Goal: Check status: Check status

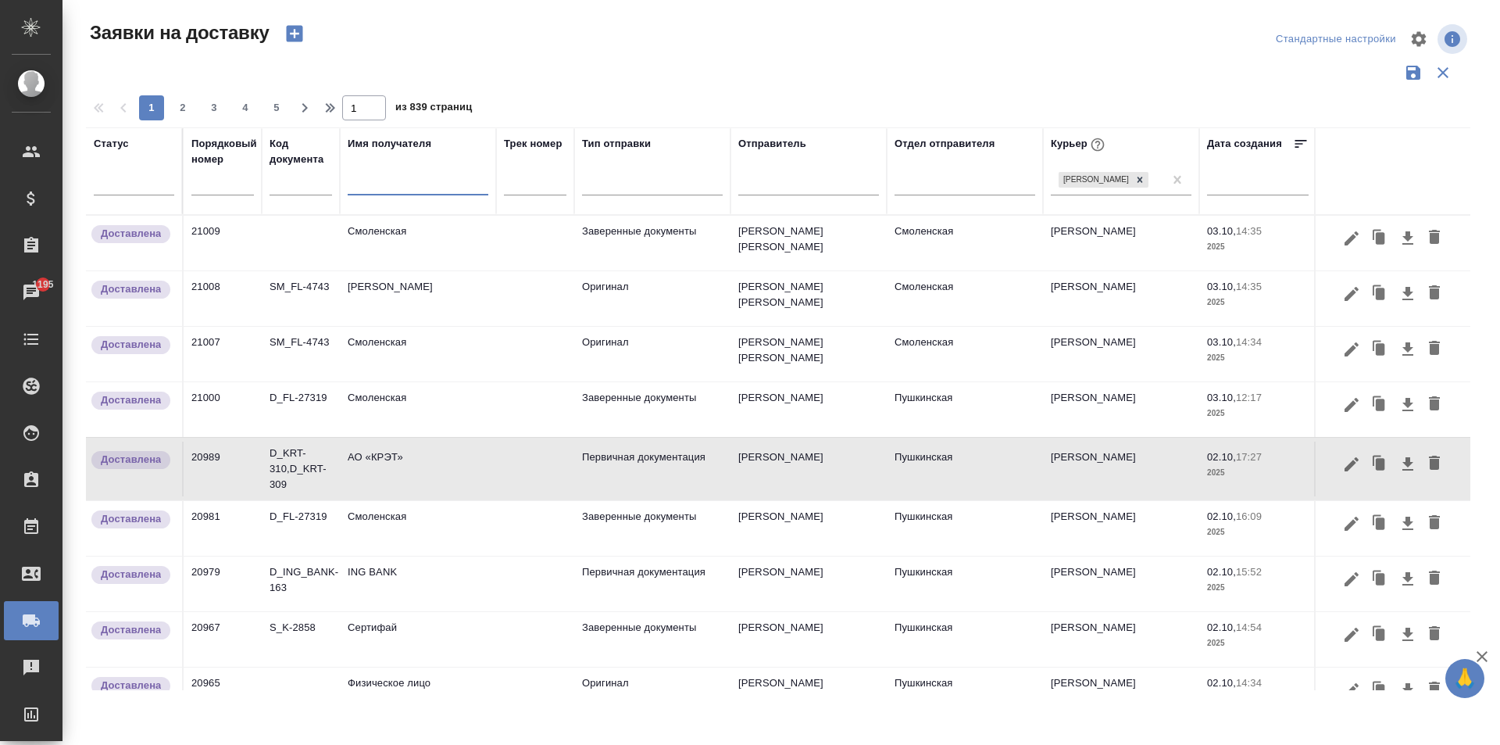
click at [408, 189] on input "text" at bounding box center [418, 185] width 141 height 20
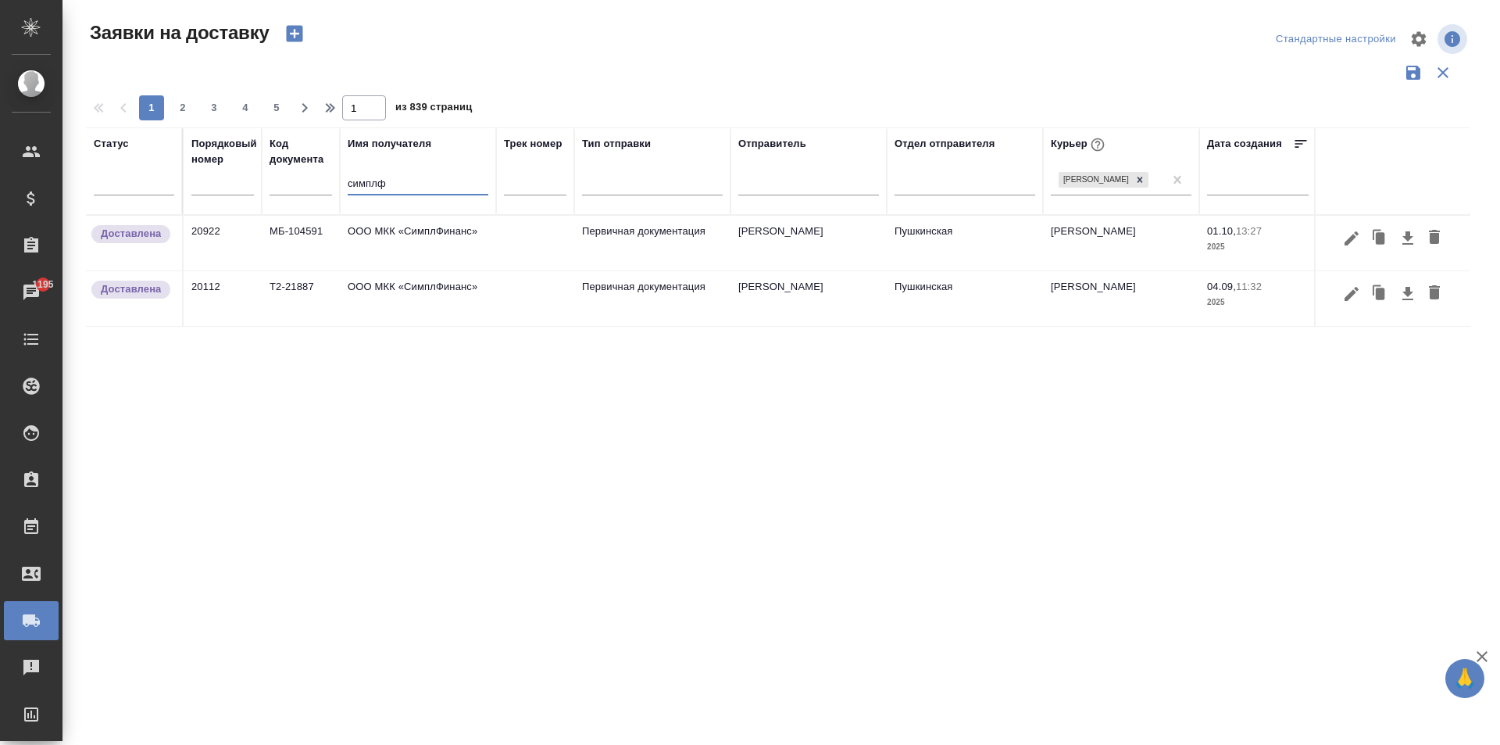
type input "симплф"
click at [411, 240] on td "ООО МКК «СимплФинанс»" at bounding box center [418, 243] width 156 height 55
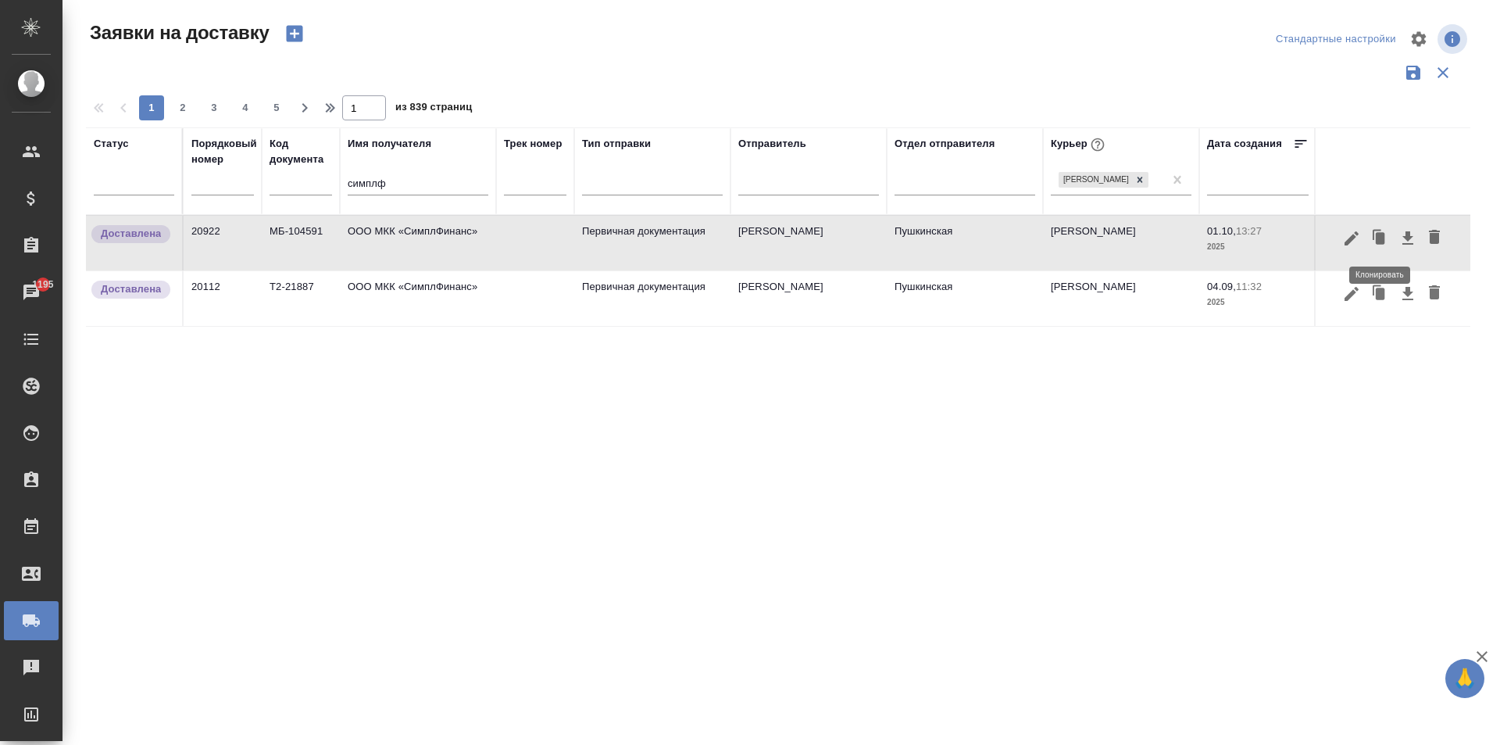
click at [1382, 240] on icon "button" at bounding box center [1380, 238] width 9 height 12
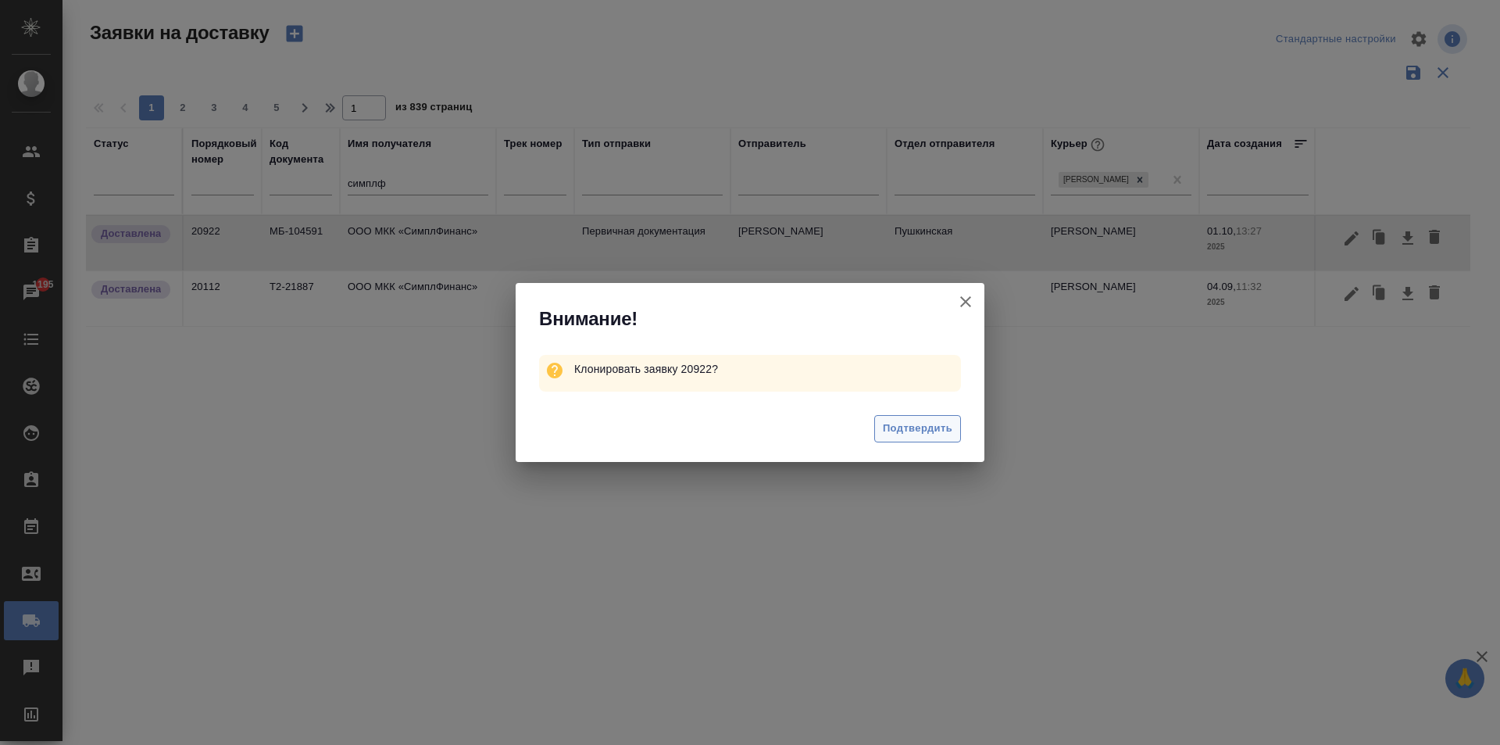
click at [910, 424] on span "Подтвердить" at bounding box center [918, 429] width 70 height 18
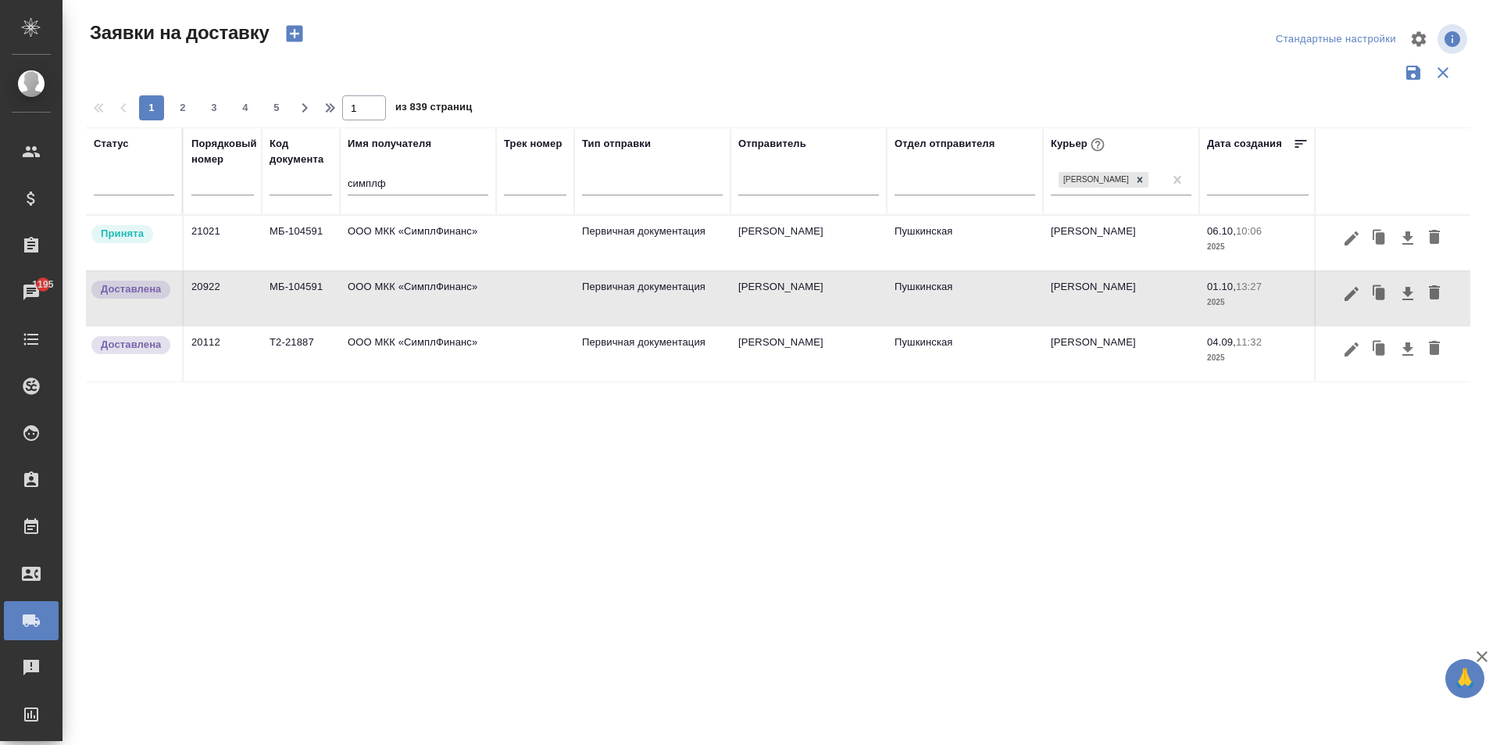
click at [396, 242] on td "ООО МКК «СимплФинанс»" at bounding box center [418, 243] width 156 height 55
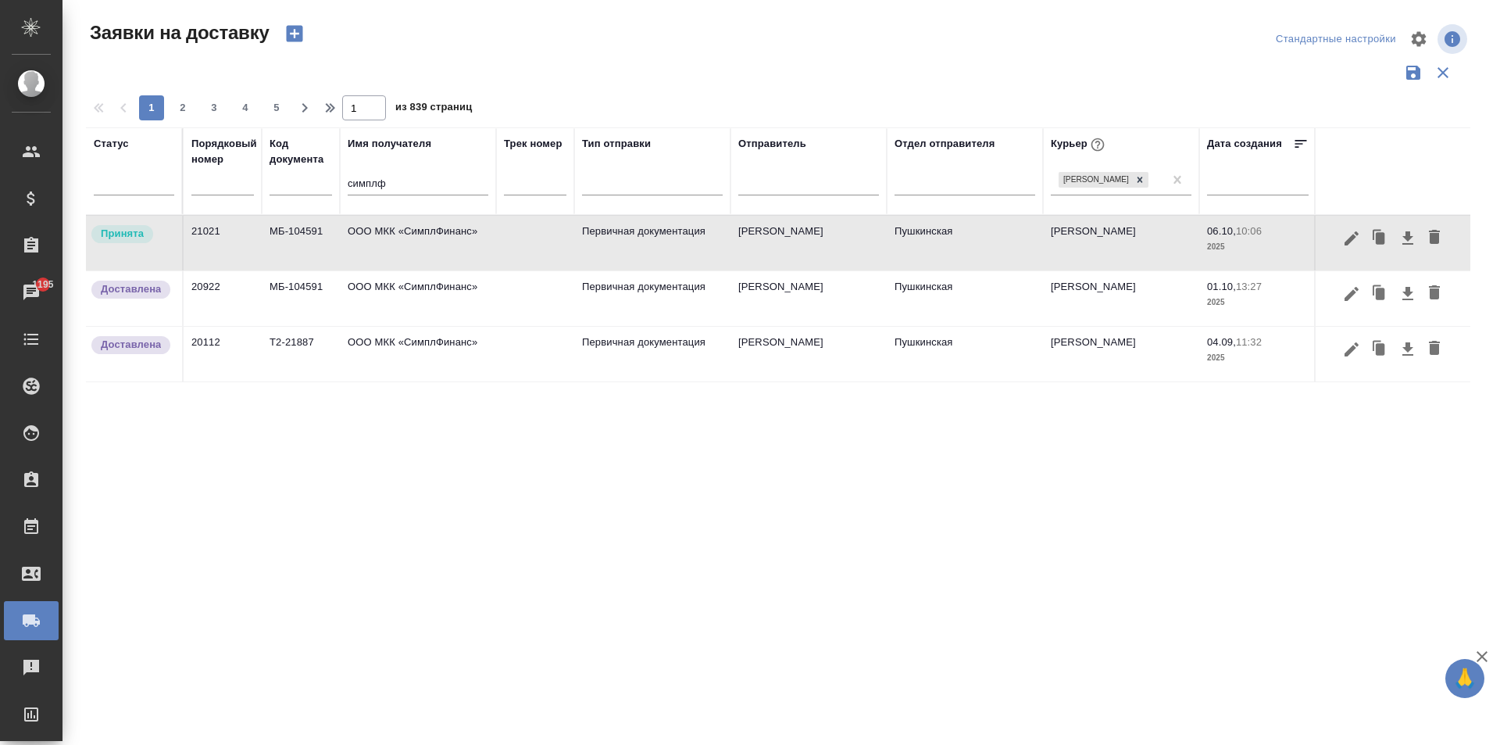
click at [396, 242] on td "ООО МКК «СимплФинанс»" at bounding box center [418, 243] width 156 height 55
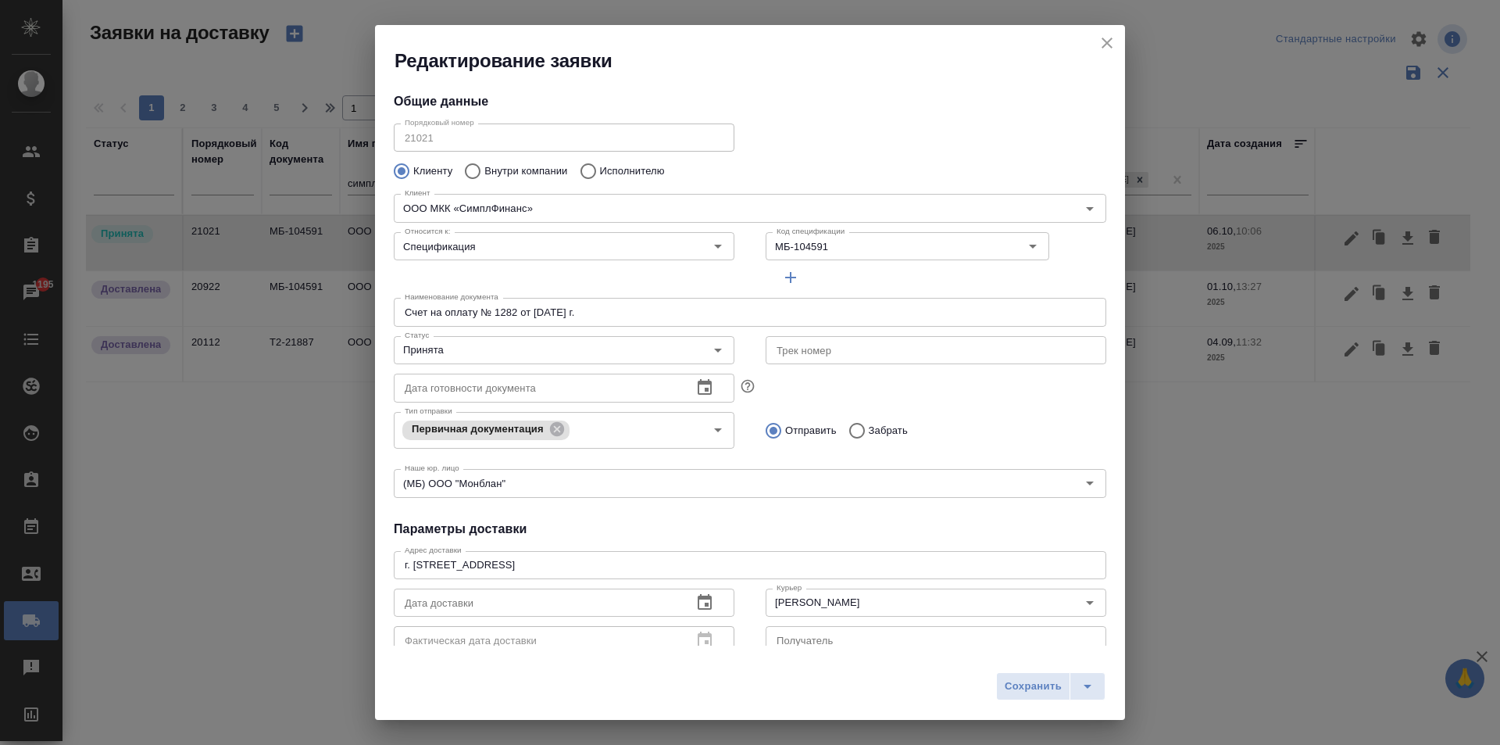
type input "Пушкинская"
type input "[PERSON_NAME]"
click at [825, 248] on input "МБ-104591" at bounding box center [869, 246] width 198 height 19
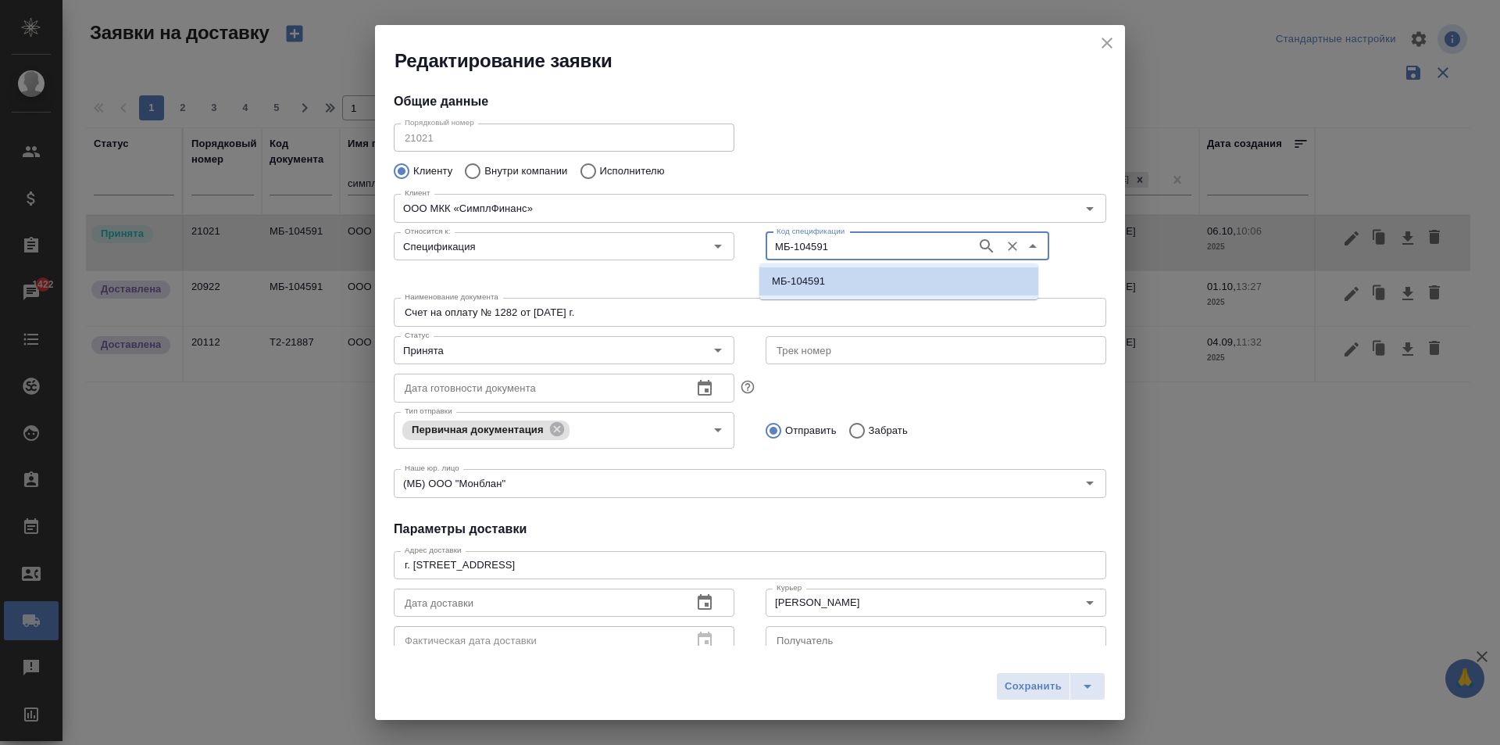
click at [856, 251] on input "МБ-104591" at bounding box center [869, 246] width 198 height 19
drag, startPoint x: 838, startPoint y: 245, endPoint x: 731, endPoint y: 247, distance: 106.3
click at [731, 247] on div "Относится к: Спецификация Относится к: Код спецификации МБ-104591 Код специфика…" at bounding box center [750, 258] width 744 height 97
click at [809, 283] on p "МБ-104591" at bounding box center [798, 281] width 53 height 16
click at [898, 180] on div "Клиент ООО МКК «СимплФинанс» Клиент" at bounding box center [750, 206] width 744 height 69
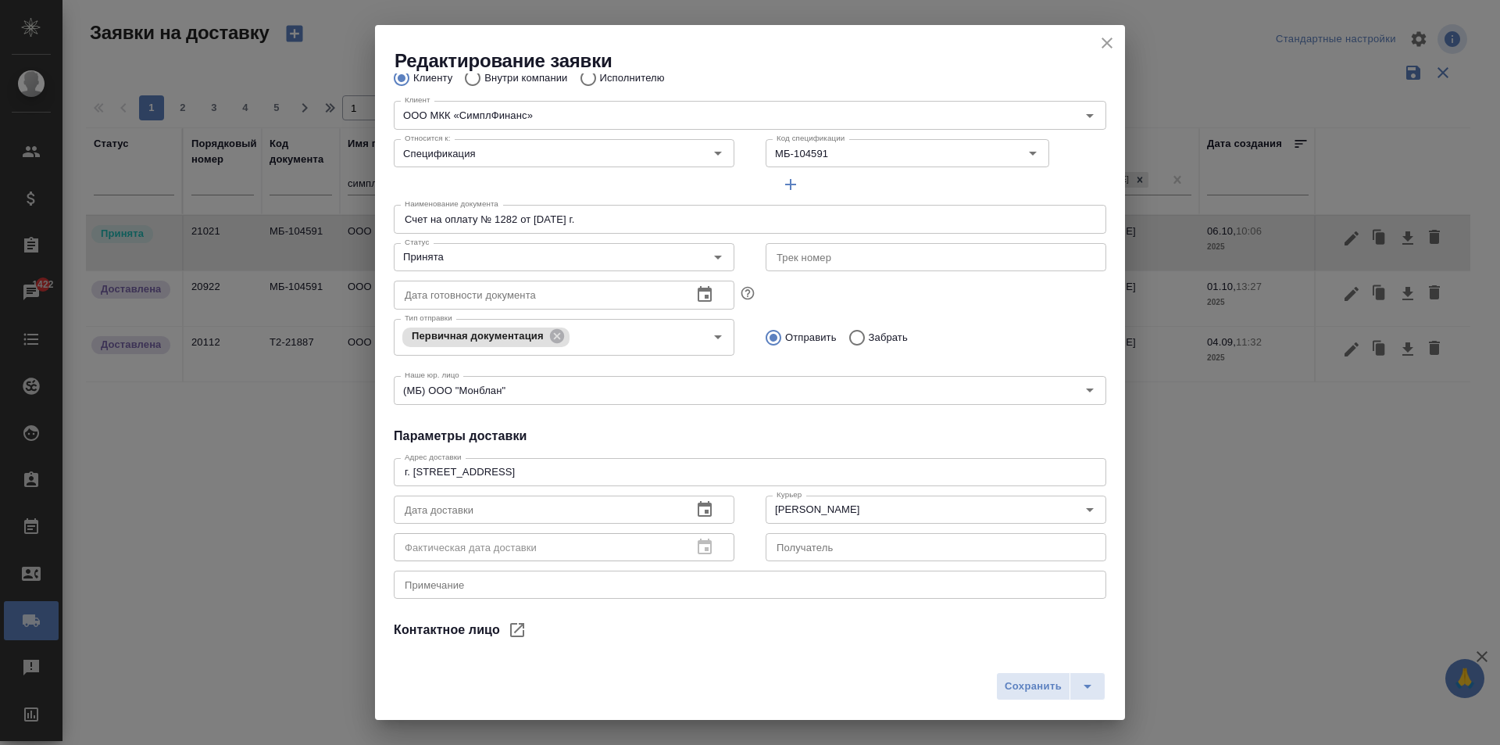
scroll to position [213, 0]
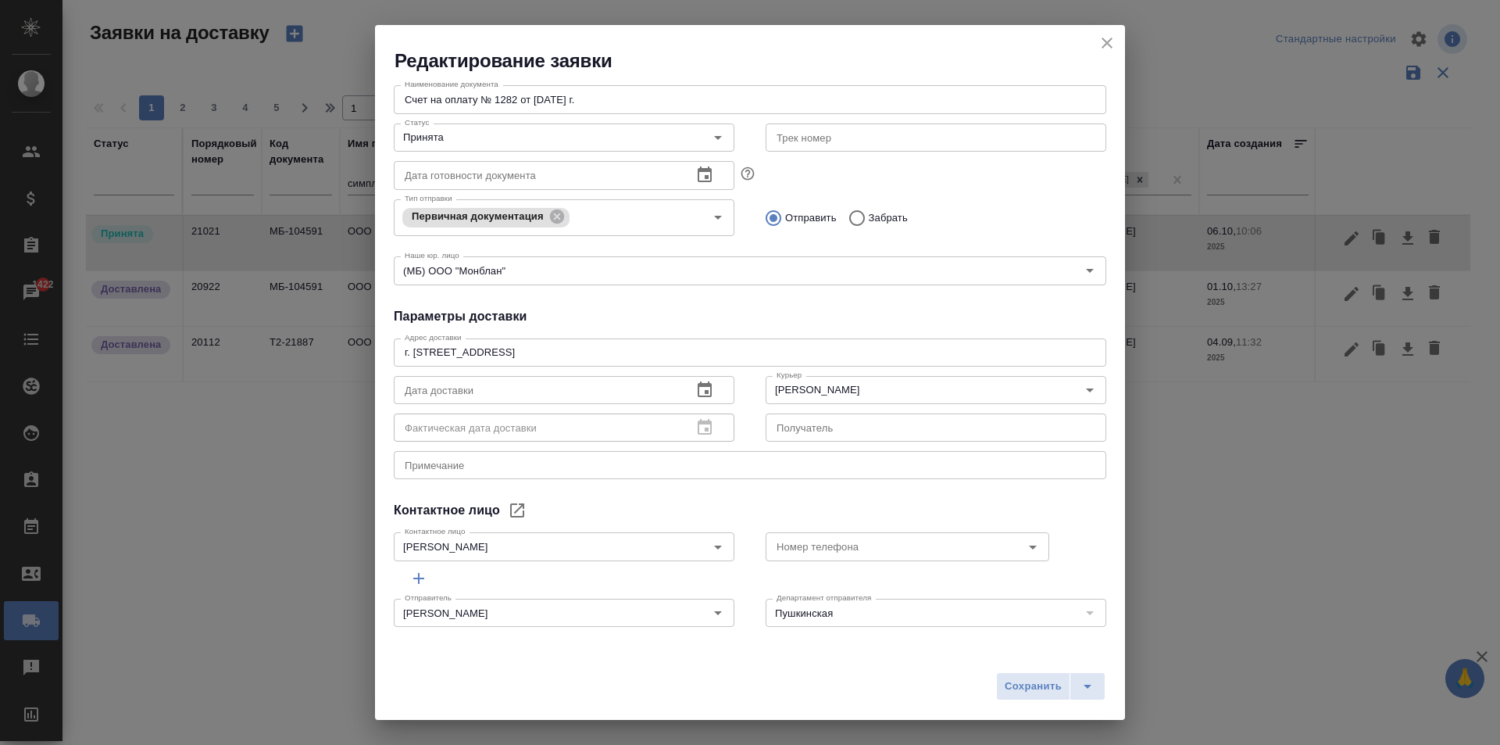
click at [695, 389] on icon "button" at bounding box center [704, 389] width 19 height 19
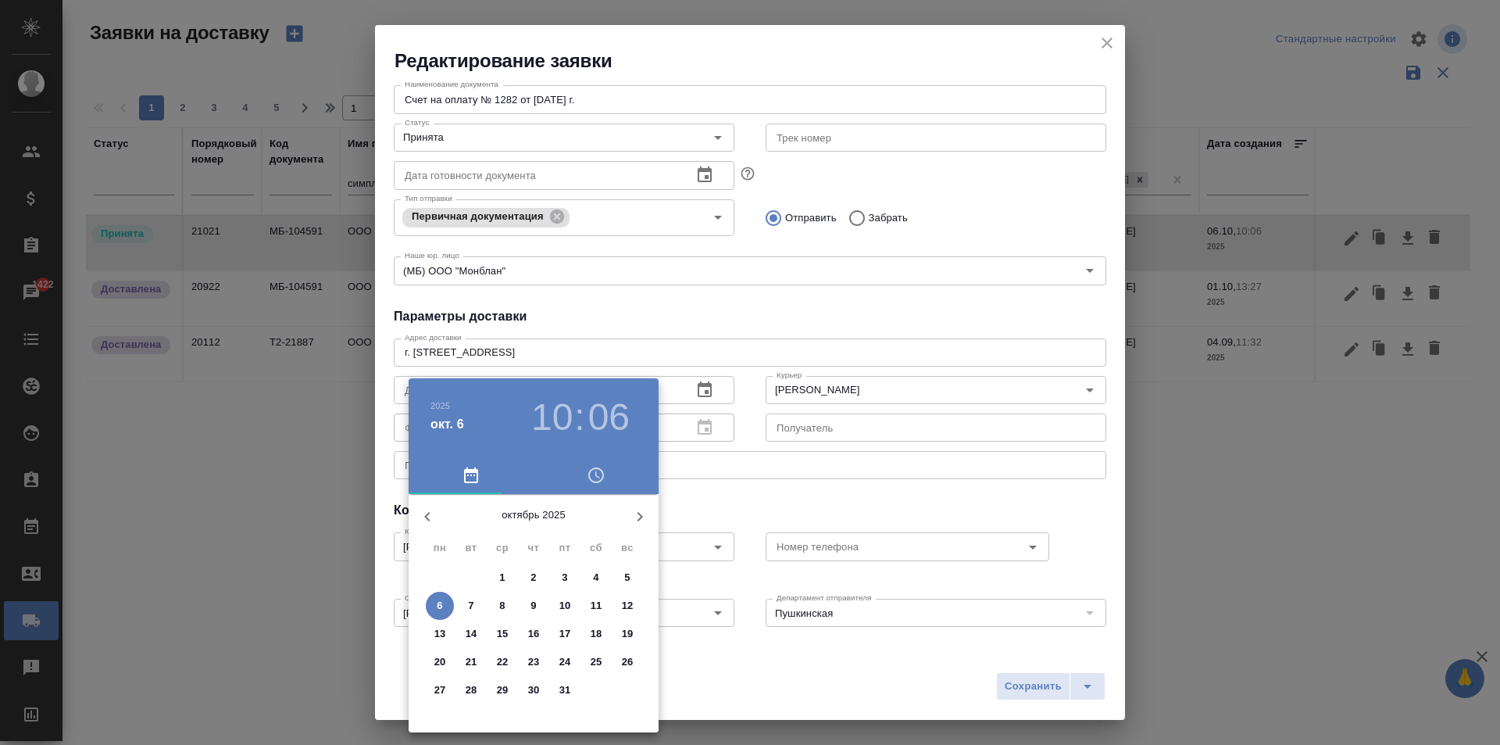
click at [726, 289] on div at bounding box center [750, 372] width 1500 height 745
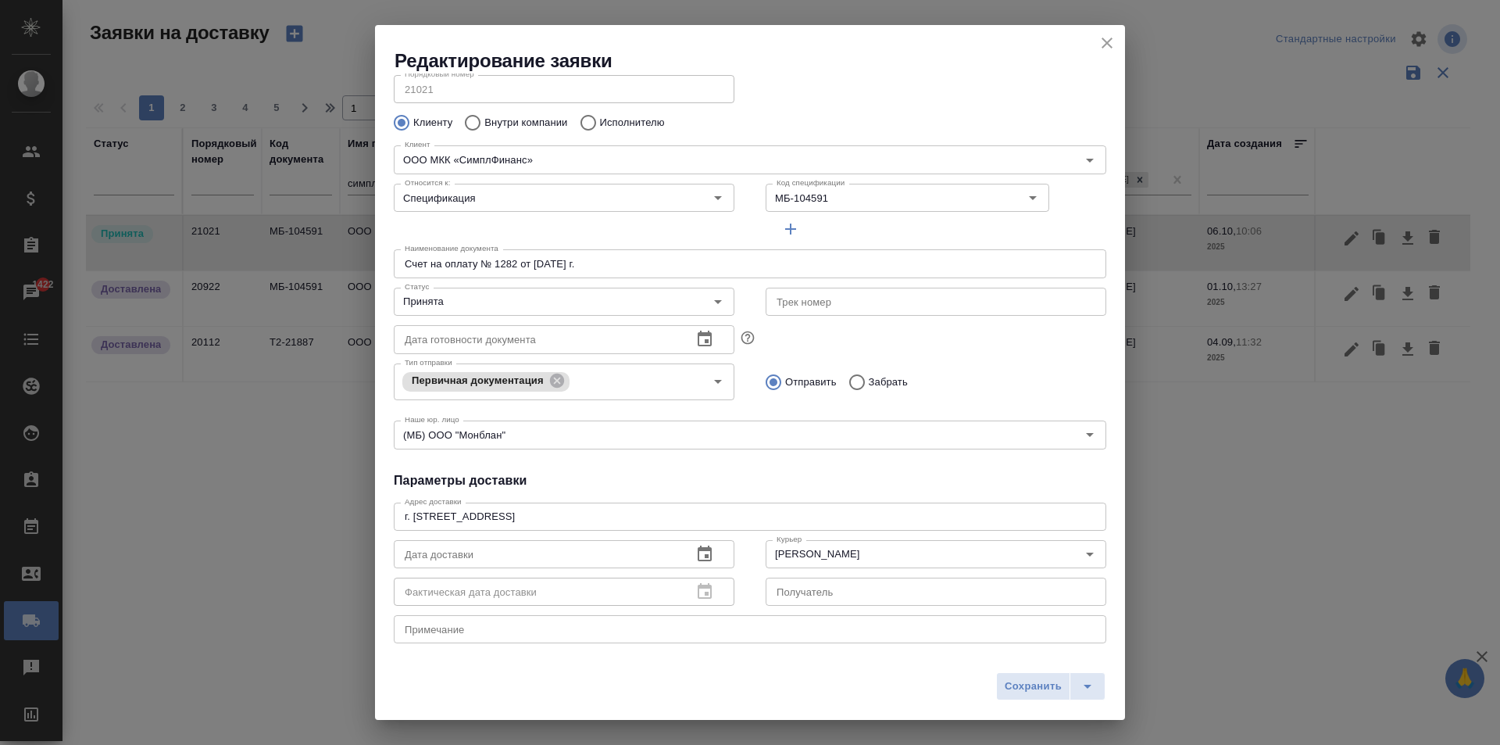
scroll to position [0, 0]
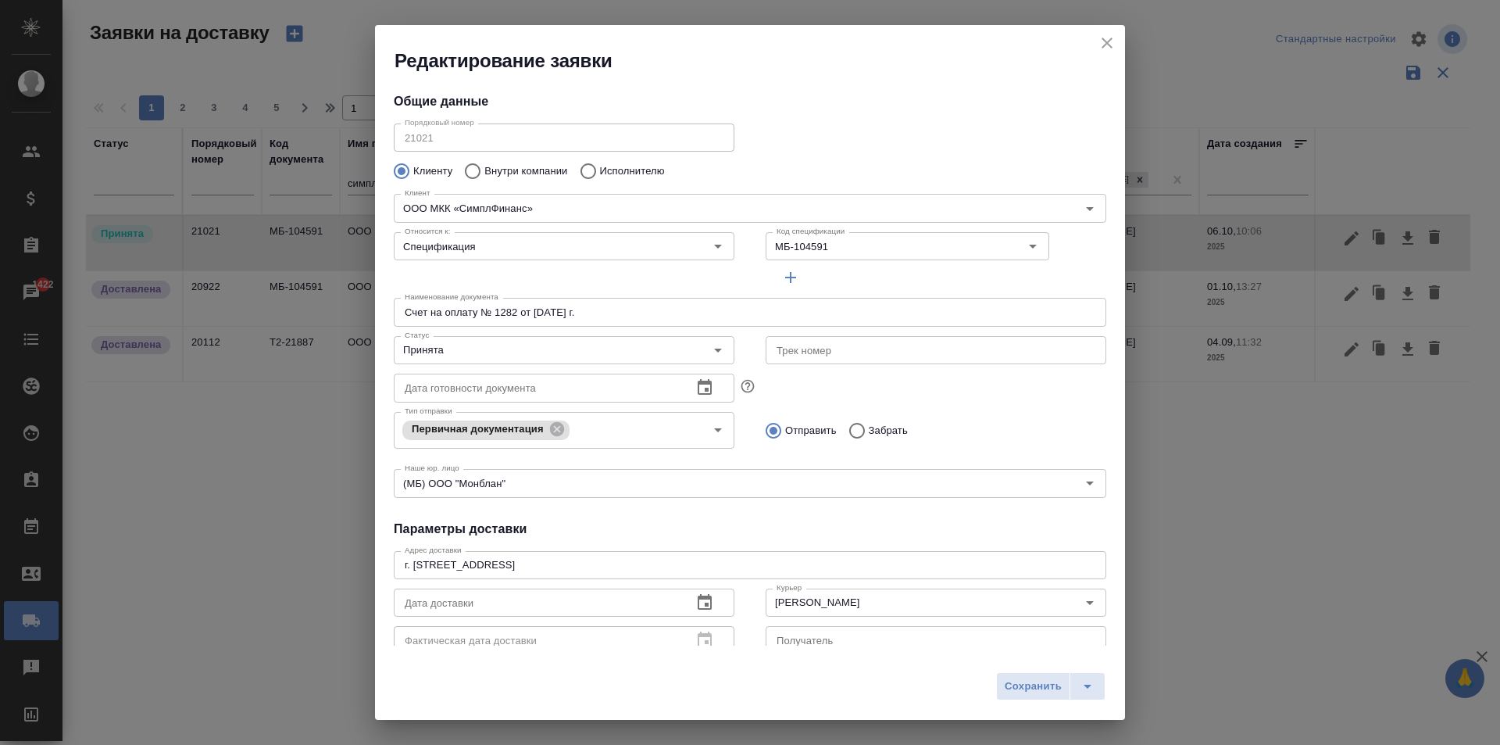
click at [1109, 40] on icon "close" at bounding box center [1107, 43] width 11 height 11
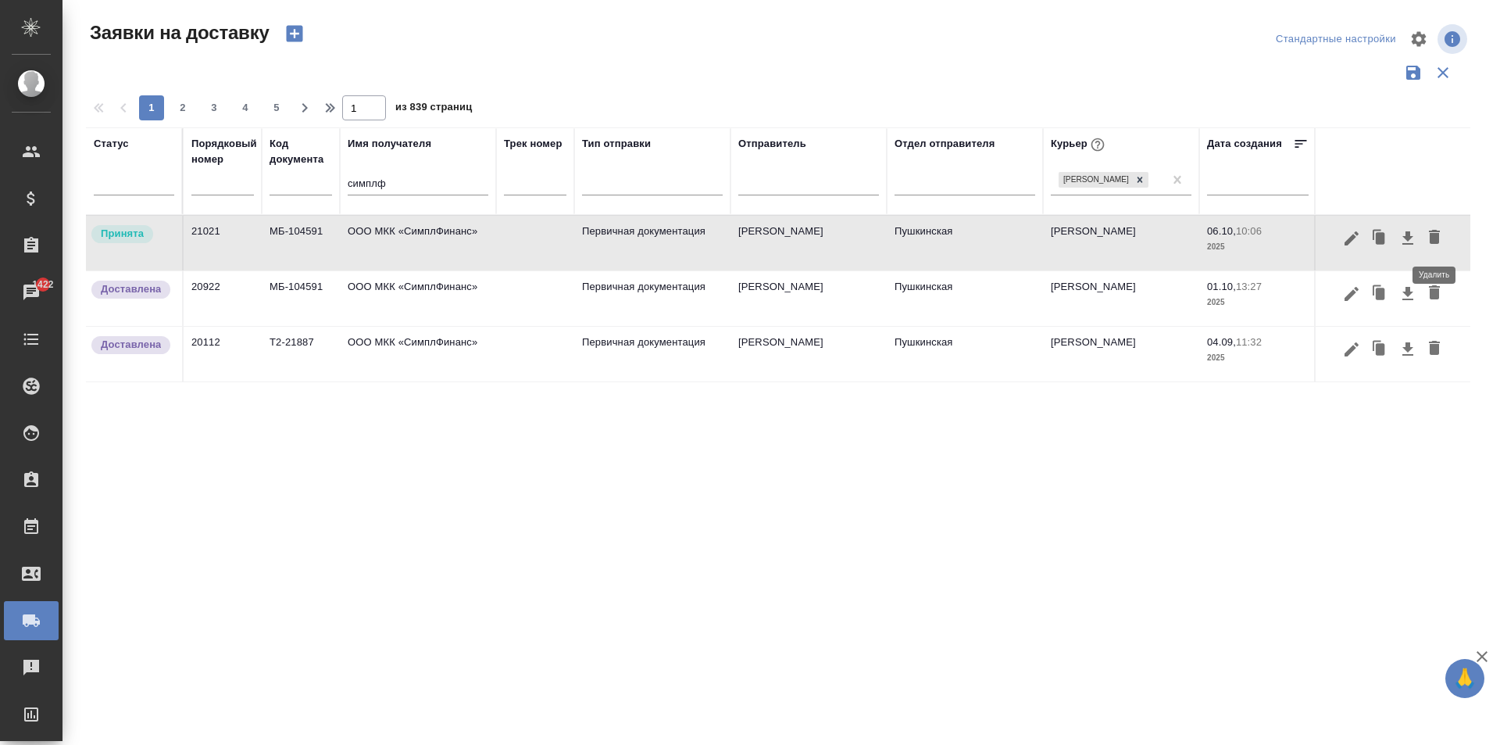
click at [1435, 241] on icon "button" at bounding box center [1434, 237] width 11 height 14
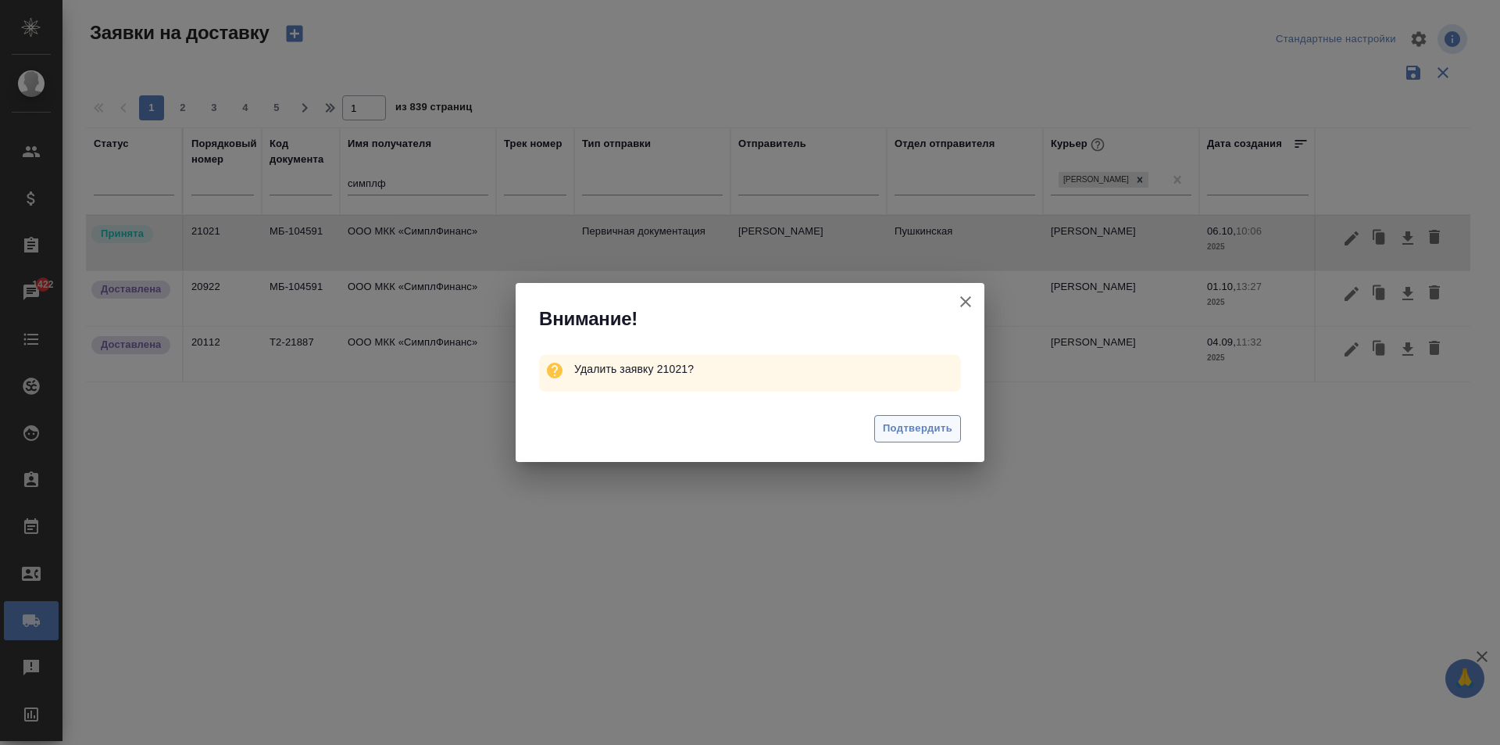
click at [899, 435] on span "Подтвердить" at bounding box center [918, 429] width 70 height 18
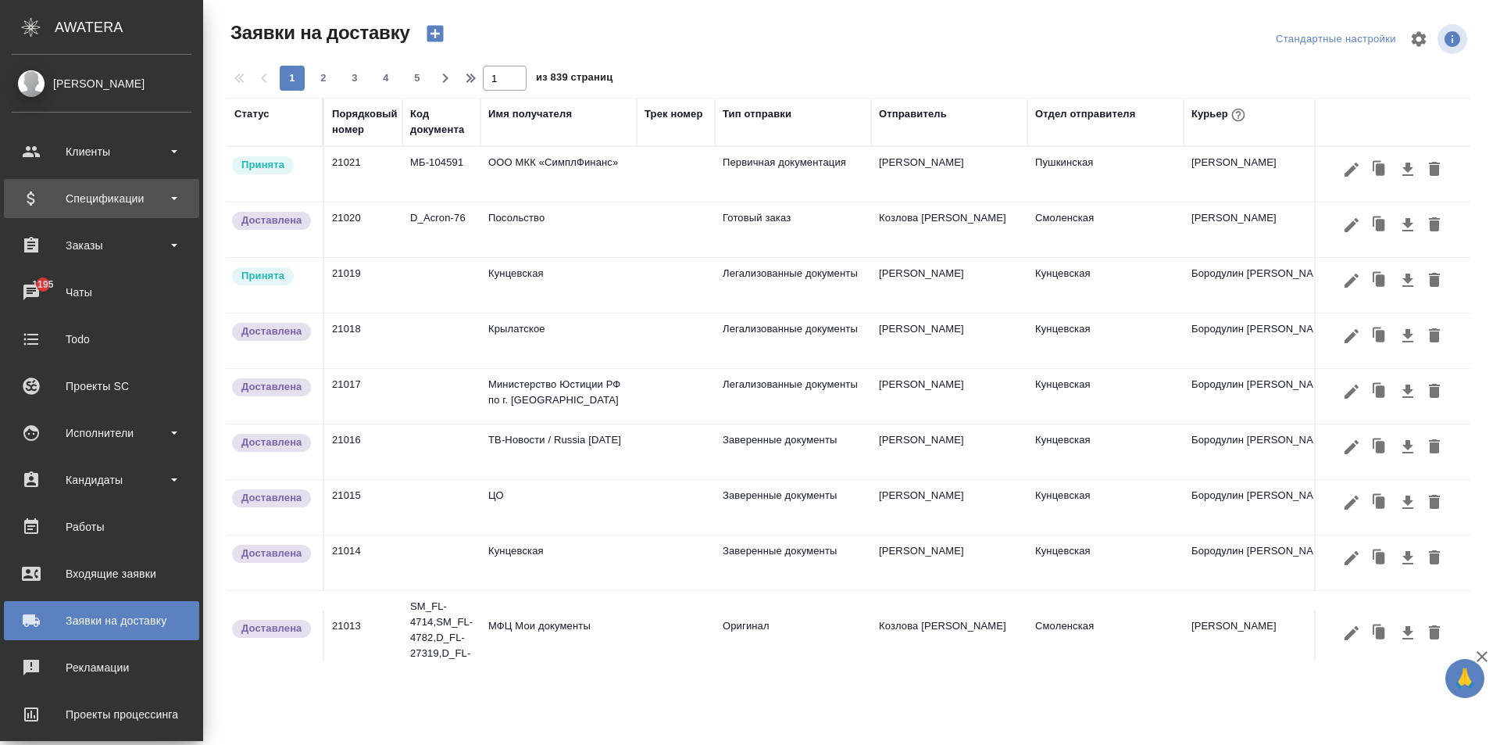
click at [116, 196] on div "Спецификации" at bounding box center [102, 198] width 180 height 23
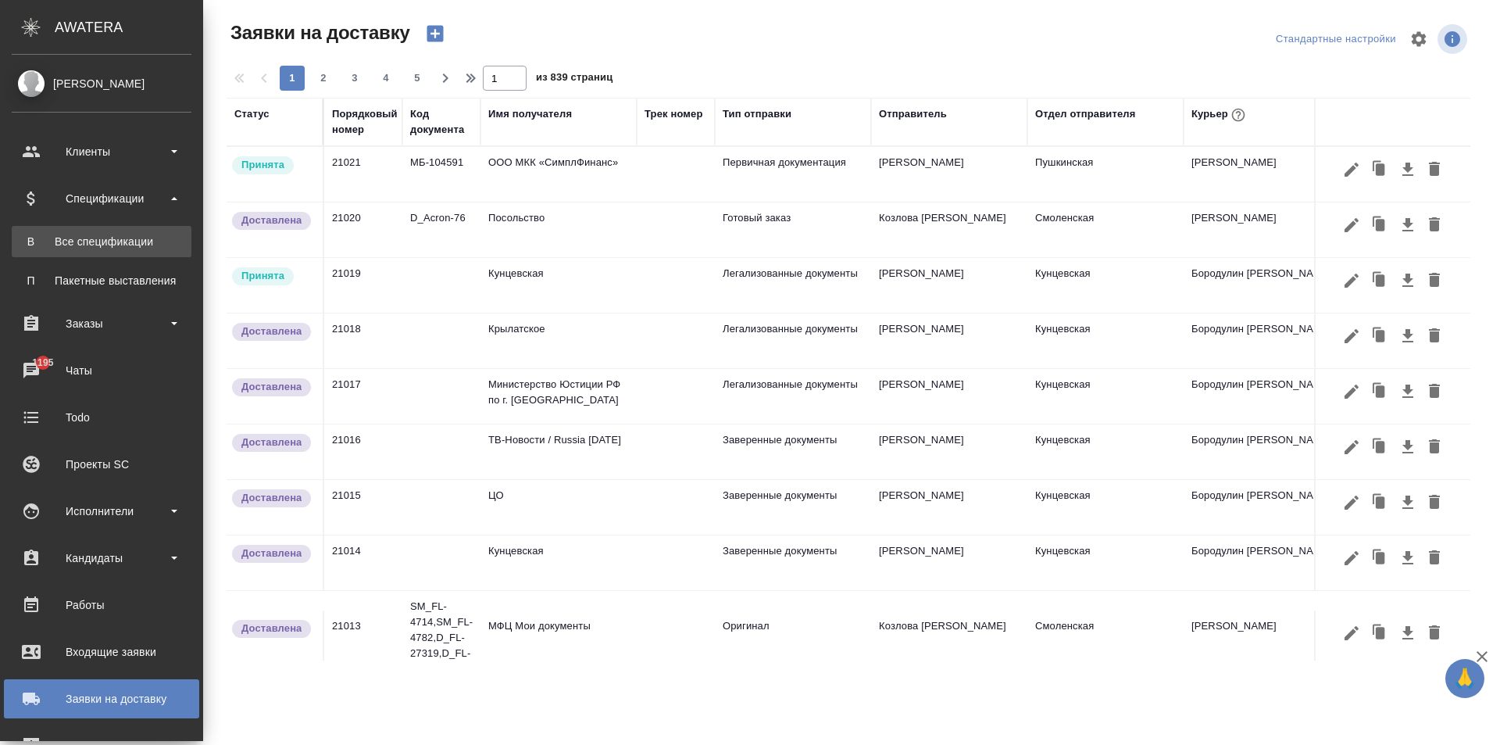
click at [108, 245] on div "Все спецификации" at bounding box center [102, 242] width 164 height 16
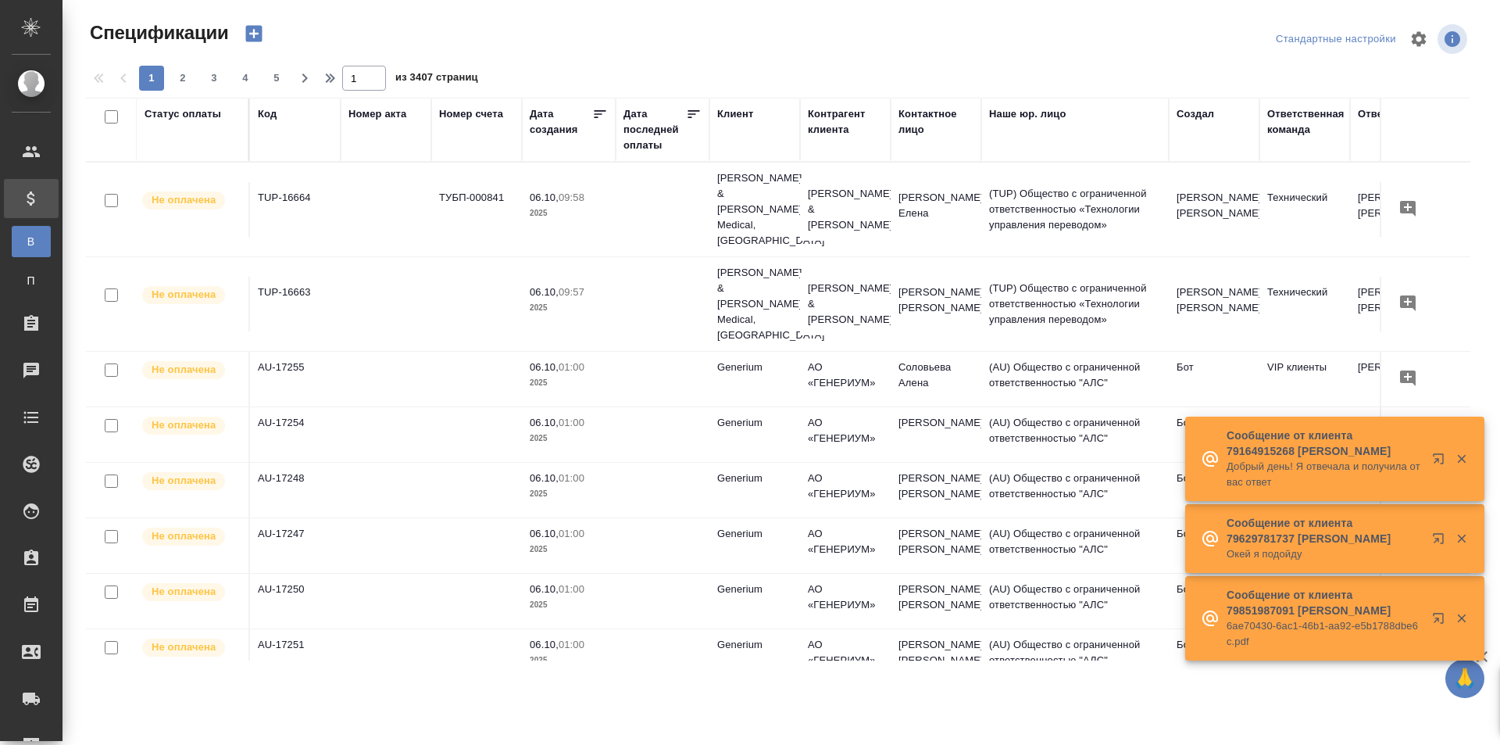
click at [478, 115] on div "Номер счета" at bounding box center [471, 114] width 64 height 16
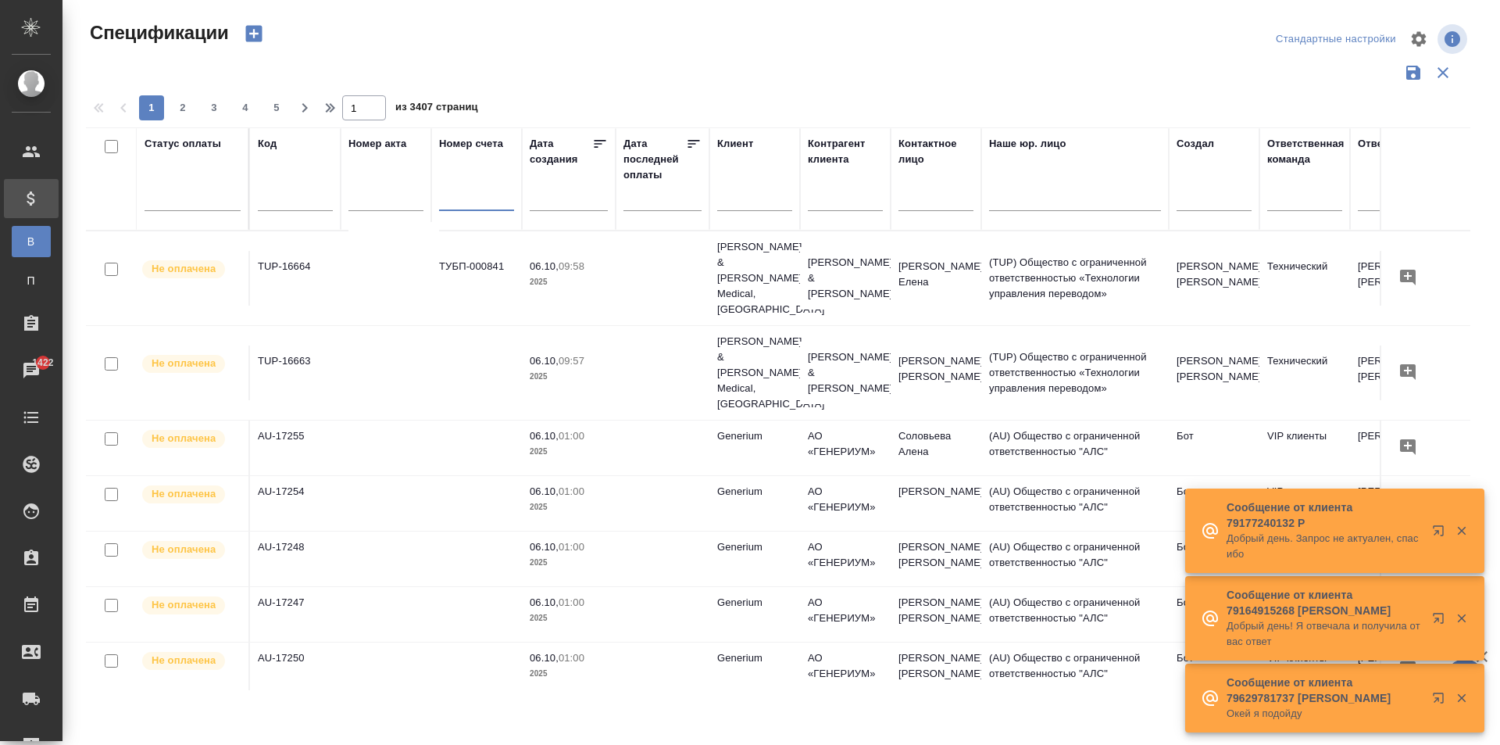
click at [451, 199] on input "text" at bounding box center [476, 201] width 75 height 20
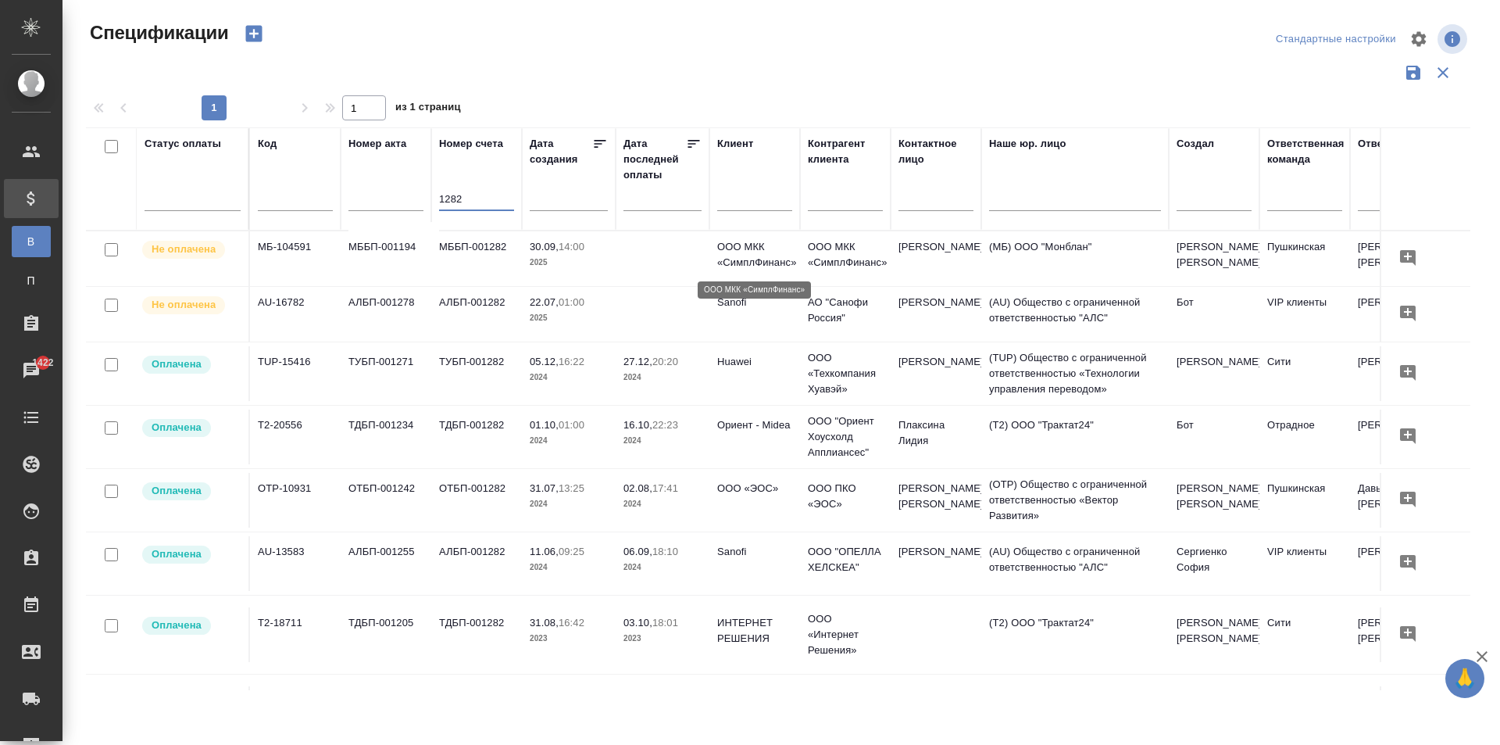
type input "1282"
click at [759, 252] on p "ООО МКК «СимплФинанс»" at bounding box center [754, 254] width 75 height 31
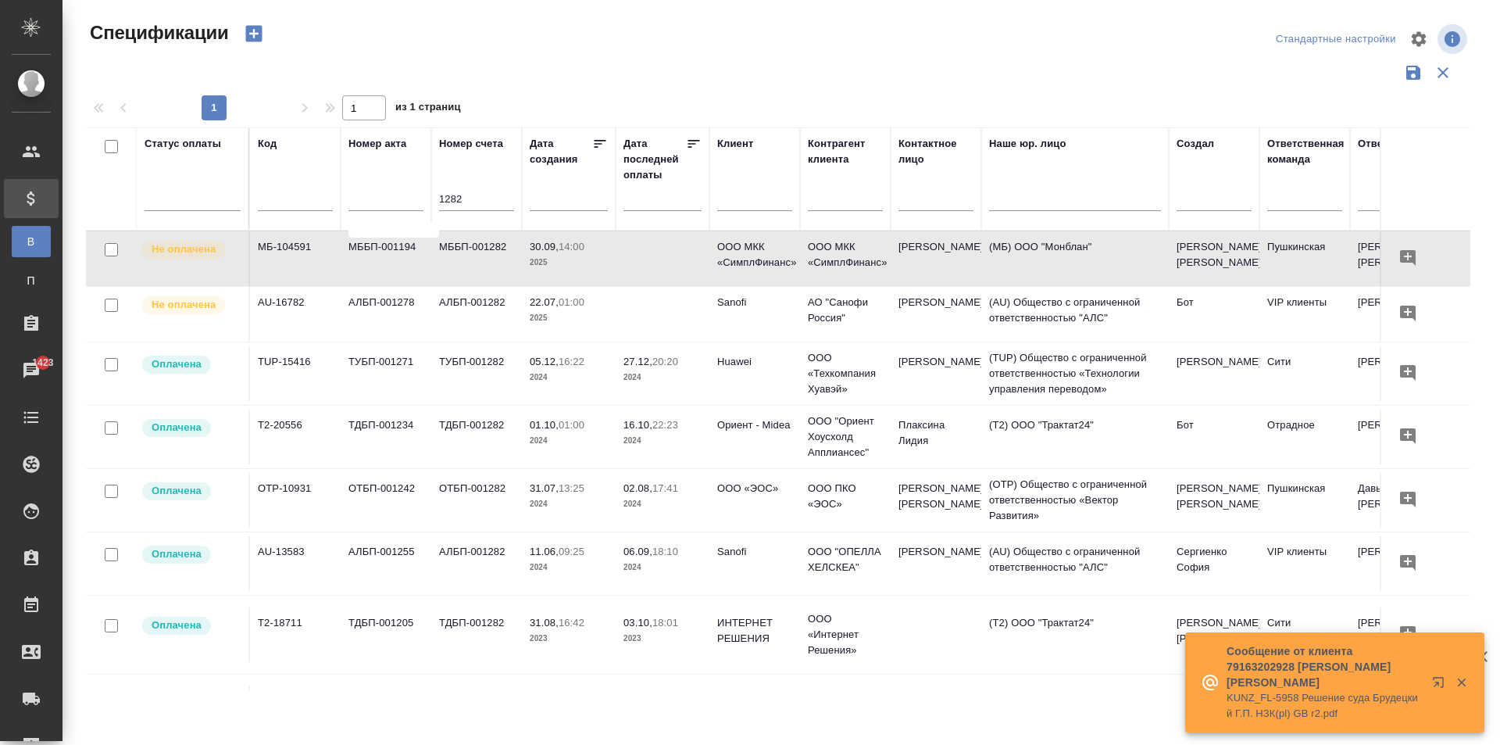
drag, startPoint x: 455, startPoint y: 201, endPoint x: 288, endPoint y: 206, distance: 168.1
click at [291, 208] on tr "Статус оплаты Код Номер акта Номер счета 1282 Дата создания Дата последней опла…" at bounding box center [1100, 178] width 2028 height 103
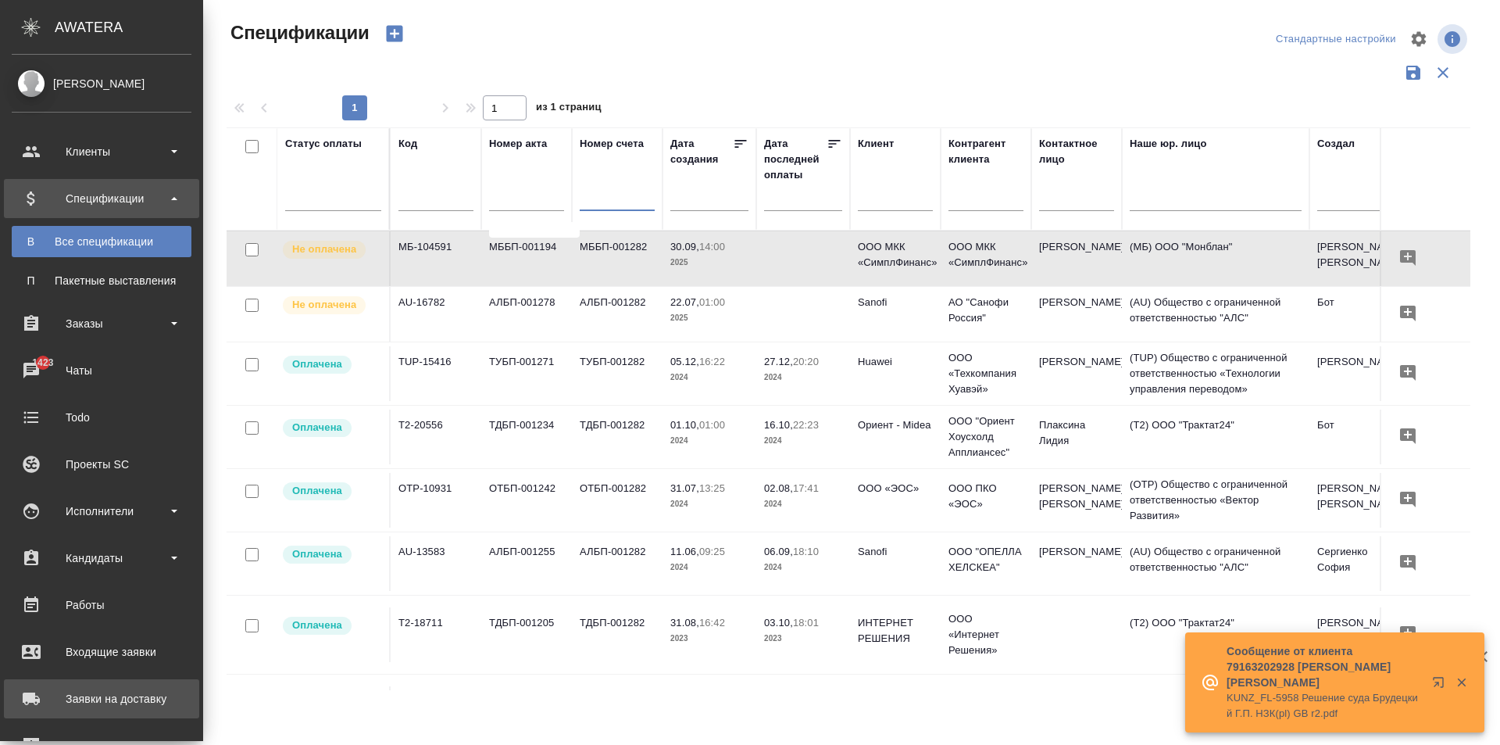
click at [24, 702] on div "Заявки на доставку" at bounding box center [102, 698] width 180 height 23
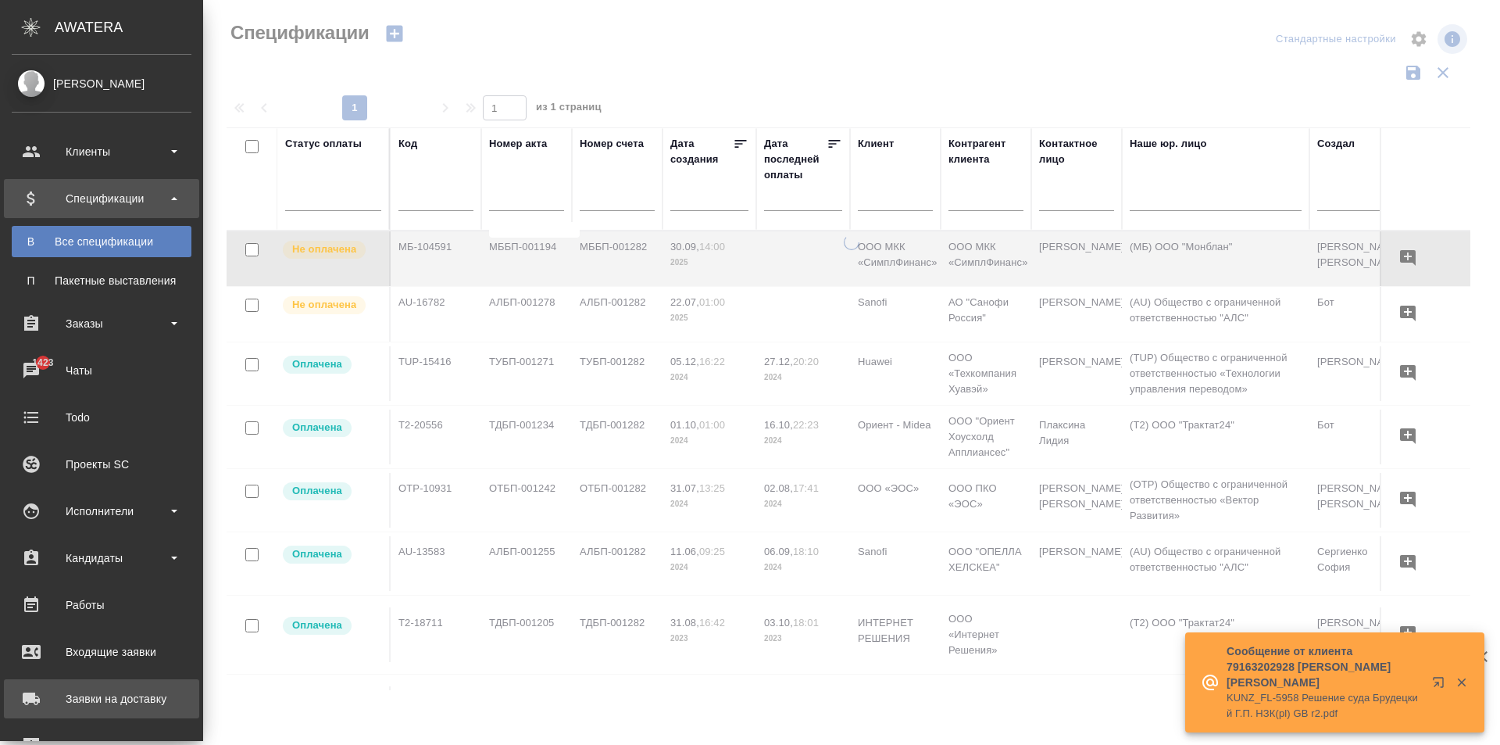
click at [48, 692] on div "Заявки на доставку" at bounding box center [102, 698] width 180 height 23
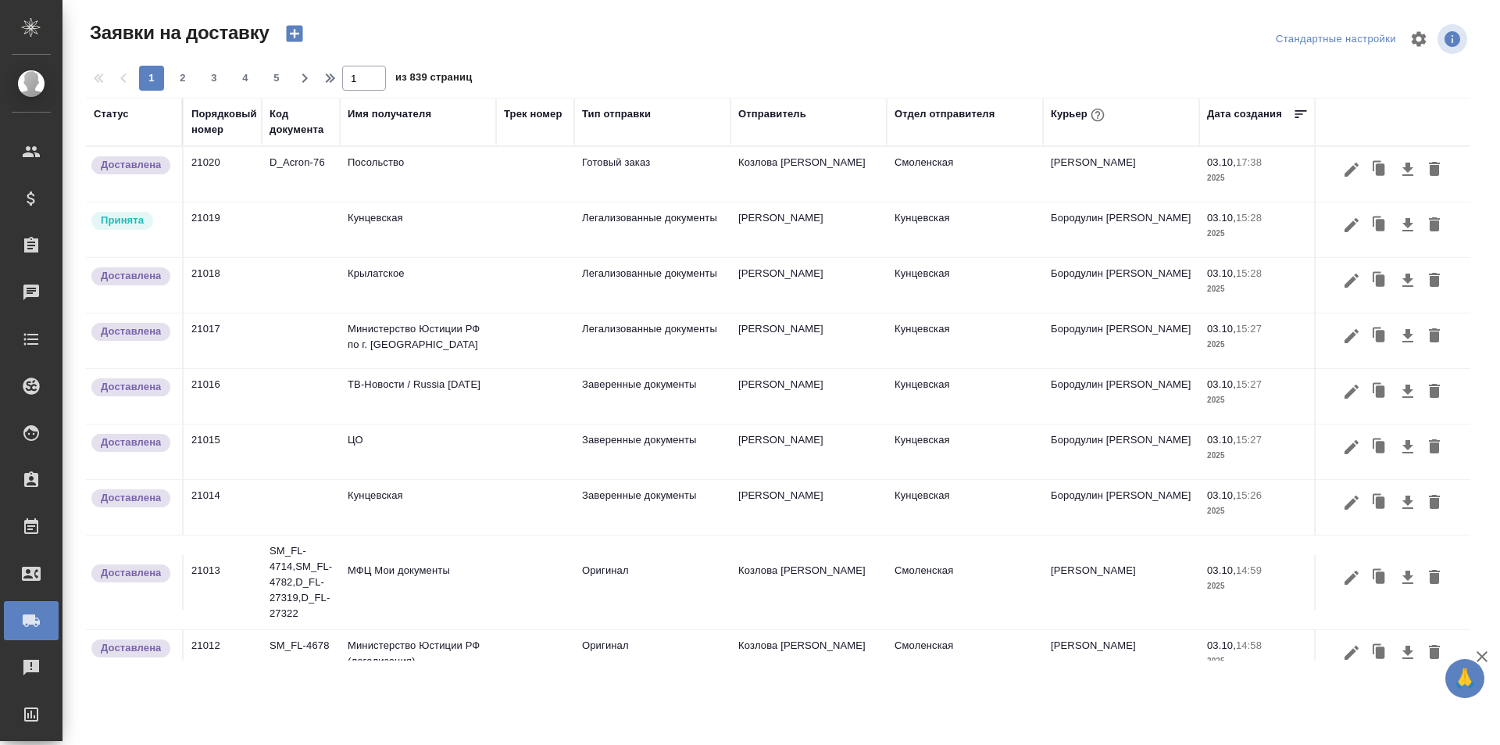
click at [394, 115] on div "Имя получателя" at bounding box center [390, 114] width 84 height 16
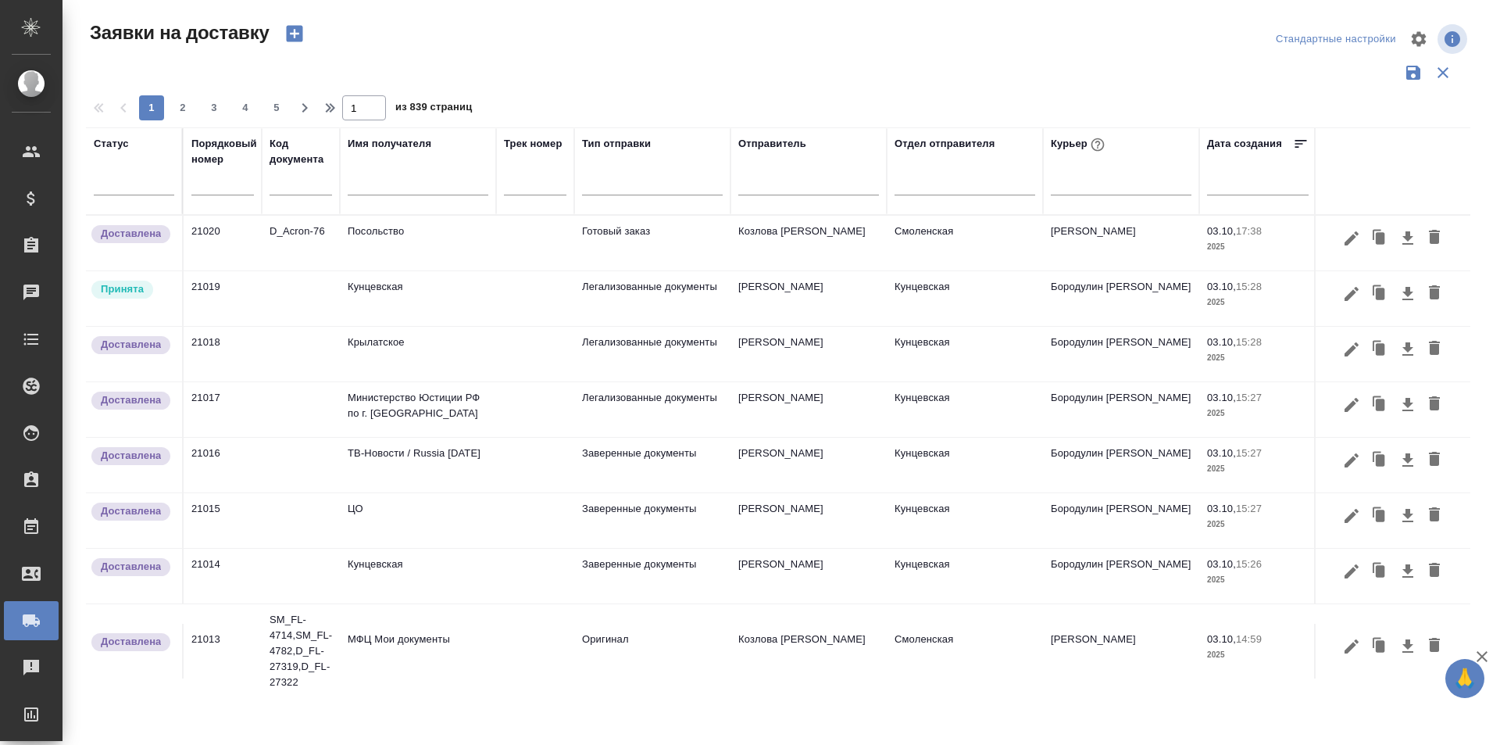
click at [385, 188] on input "text" at bounding box center [418, 185] width 141 height 20
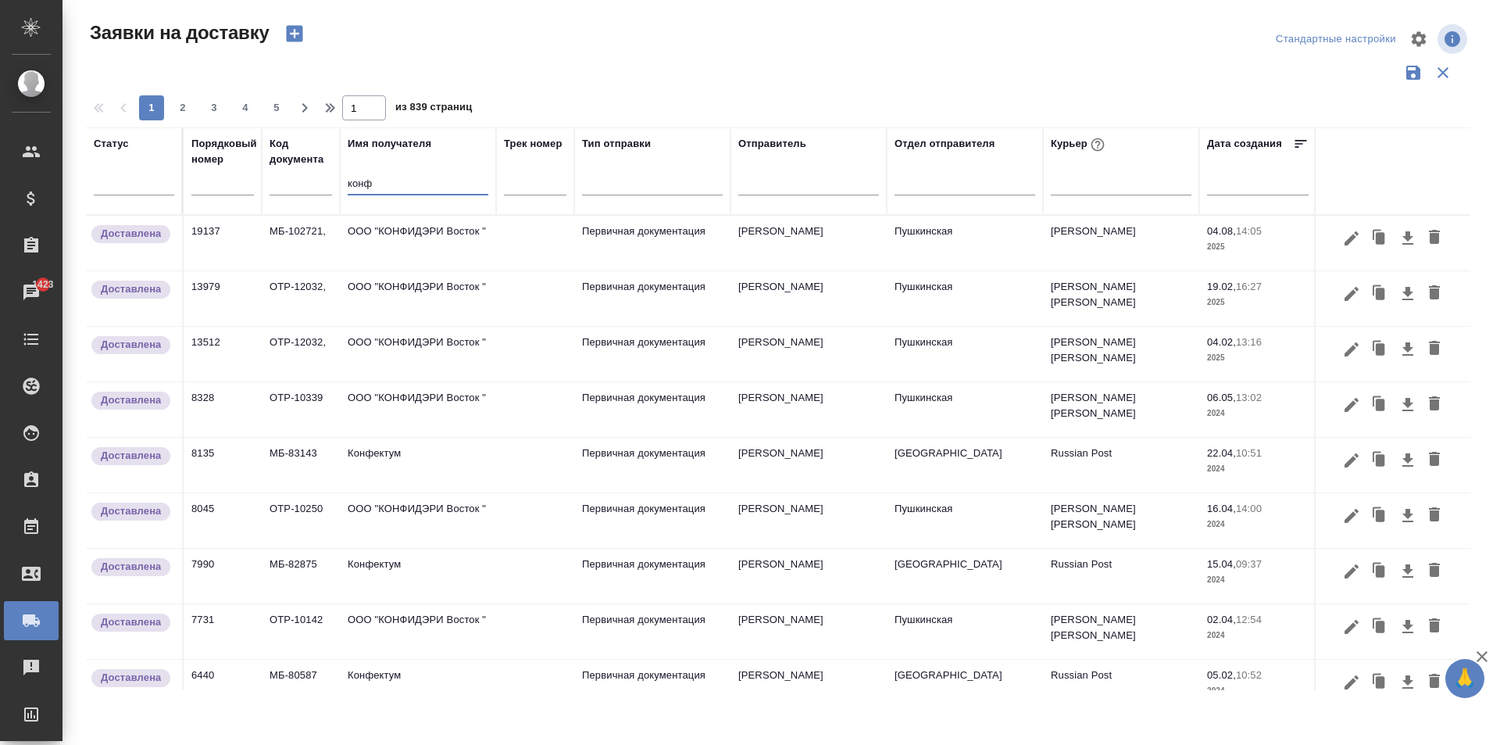
type input "конф"
click at [402, 244] on td "ООО "КОНФИДЭРИ Восток "" at bounding box center [418, 243] width 156 height 55
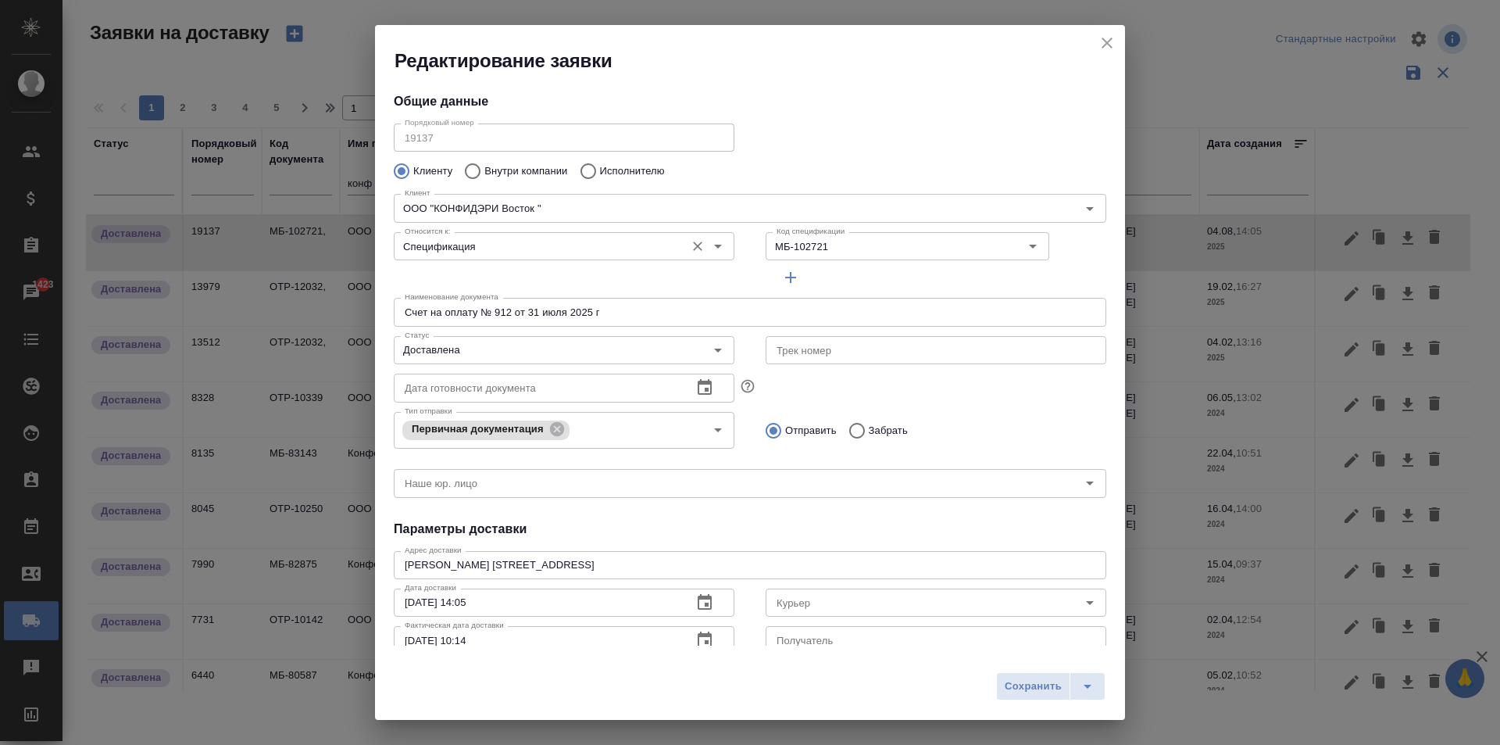
type input "Ксения Виноградова"
type input "79995998544"
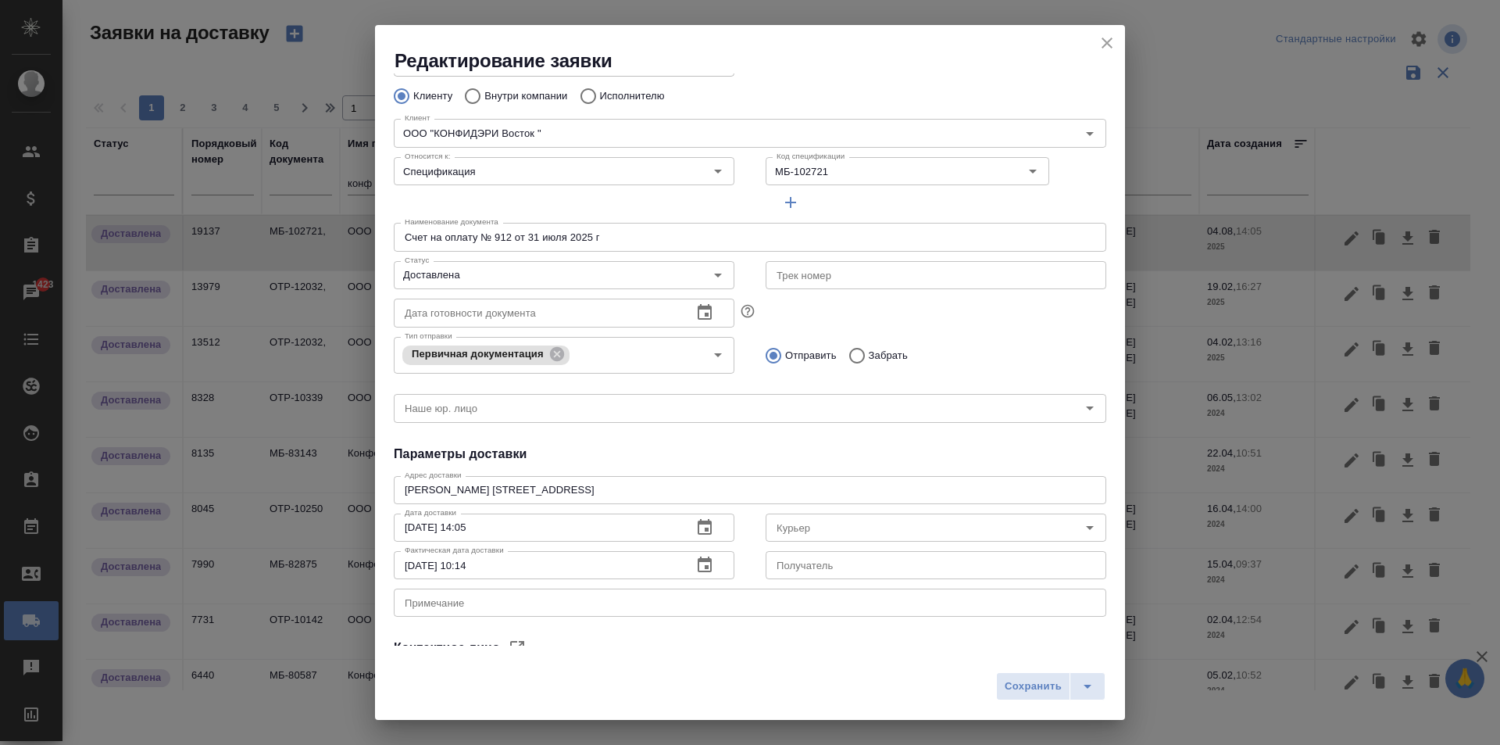
scroll to position [213, 0]
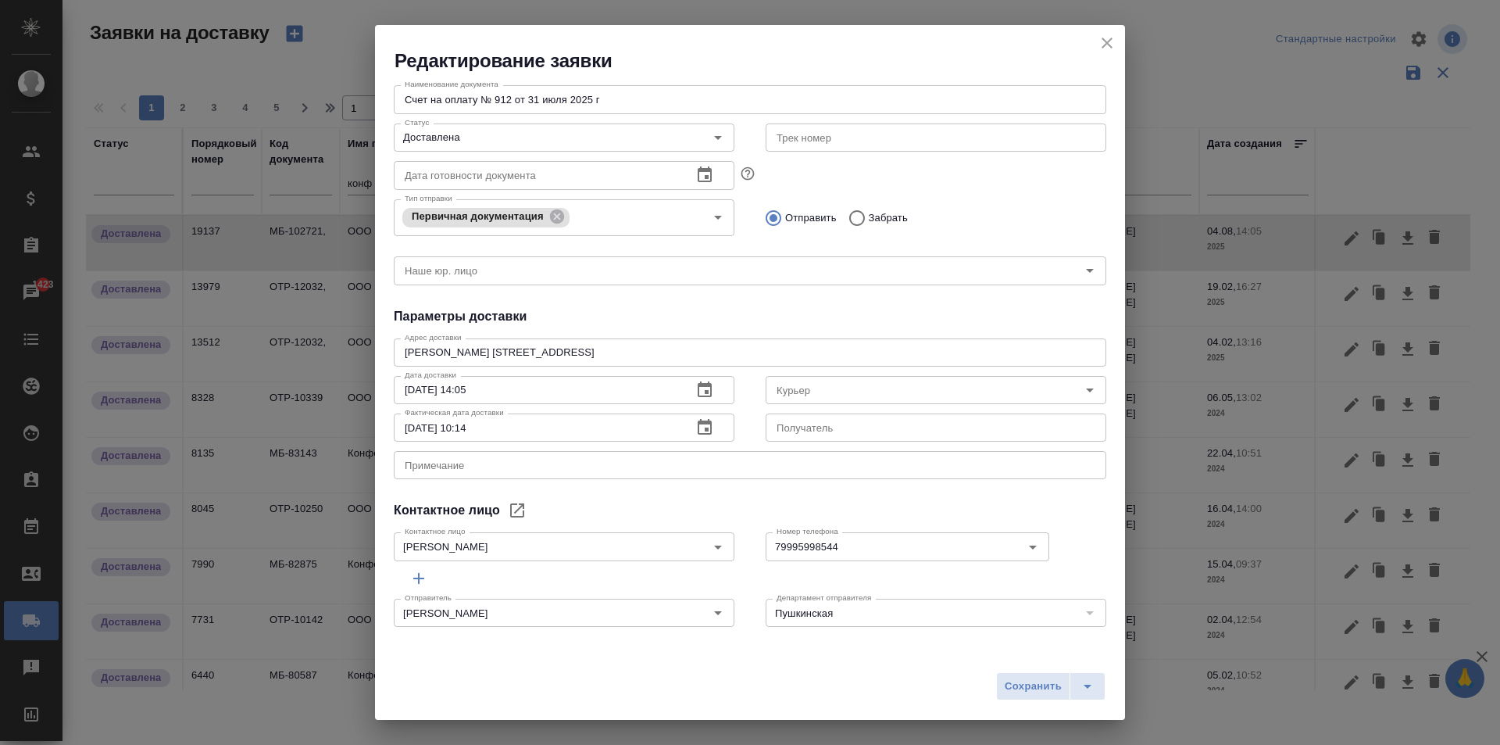
click at [1104, 47] on icon "close" at bounding box center [1107, 43] width 11 height 11
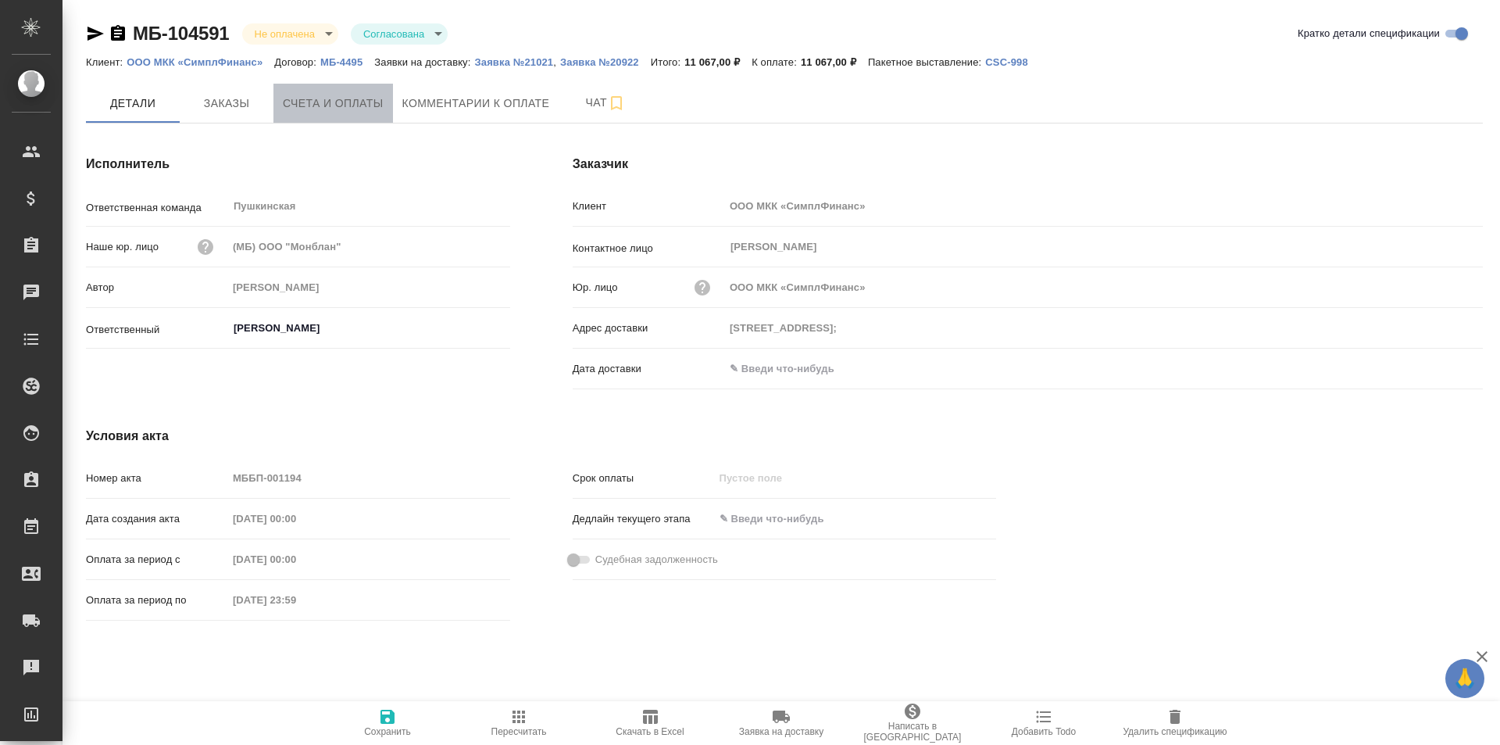
click at [342, 108] on span "Счета и оплаты" at bounding box center [333, 104] width 101 height 20
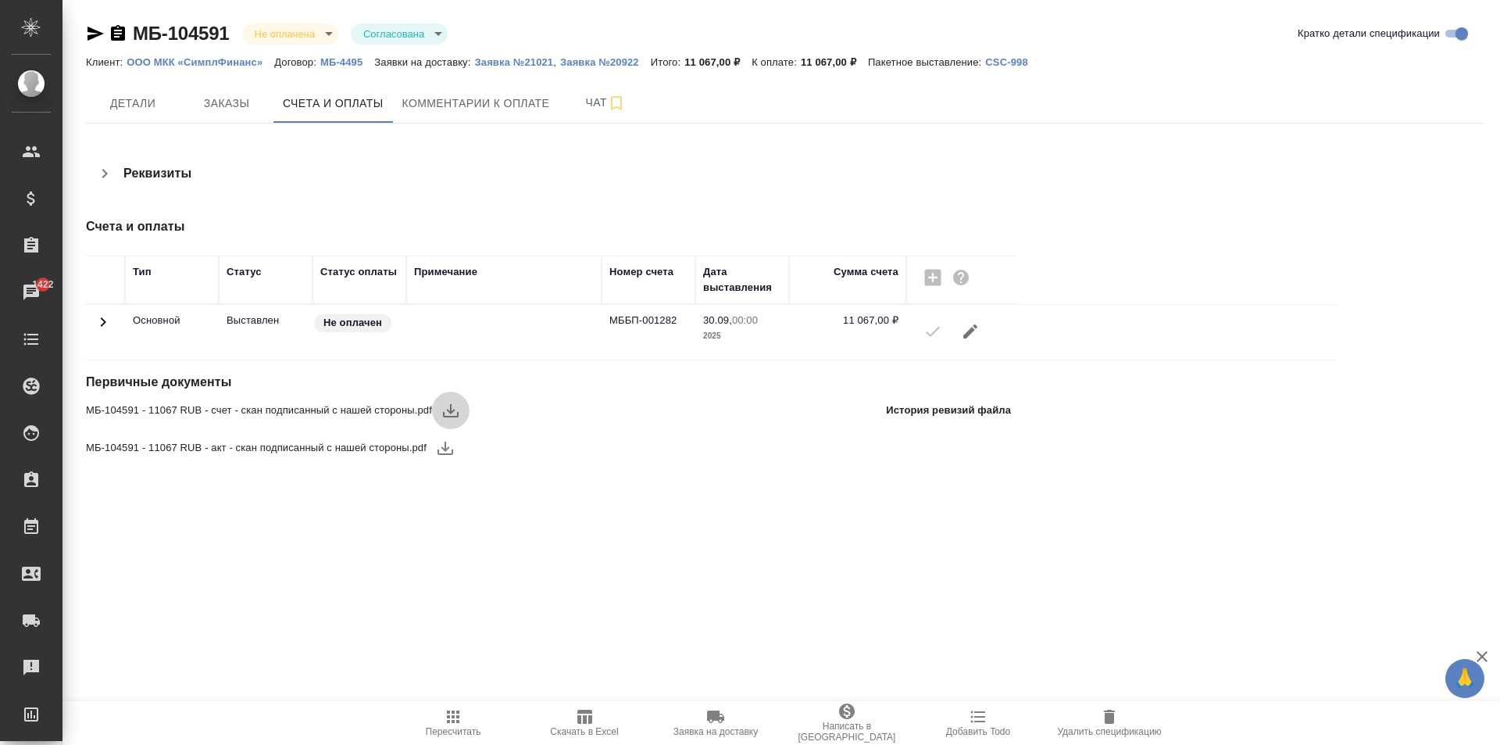
click at [452, 413] on icon "button" at bounding box center [450, 410] width 19 height 19
drag, startPoint x: 232, startPoint y: 31, endPoint x: 131, endPoint y: 32, distance: 100.8
click at [131, 32] on div "МБ-104591 Не оплачена notPayed Согласована approved" at bounding box center [267, 33] width 362 height 25
drag, startPoint x: 163, startPoint y: 34, endPoint x: 176, endPoint y: 30, distance: 13.1
copy link "МБ-104591"
